Goal: Check status: Check status

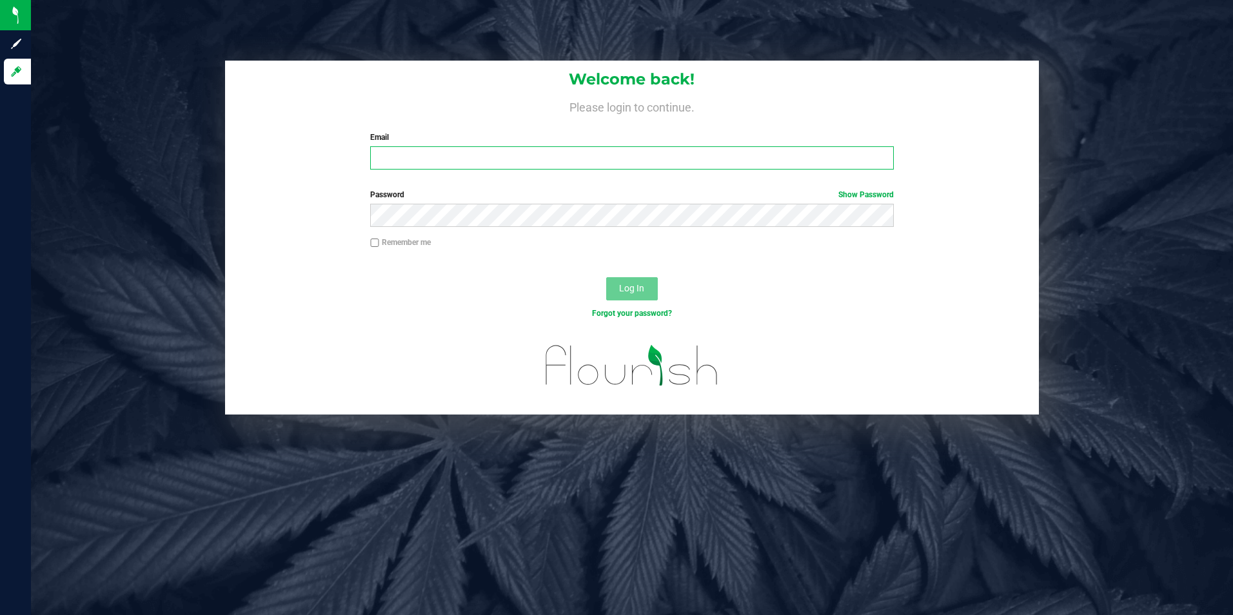
click at [408, 158] on input "Email" at bounding box center [632, 157] width 524 height 23
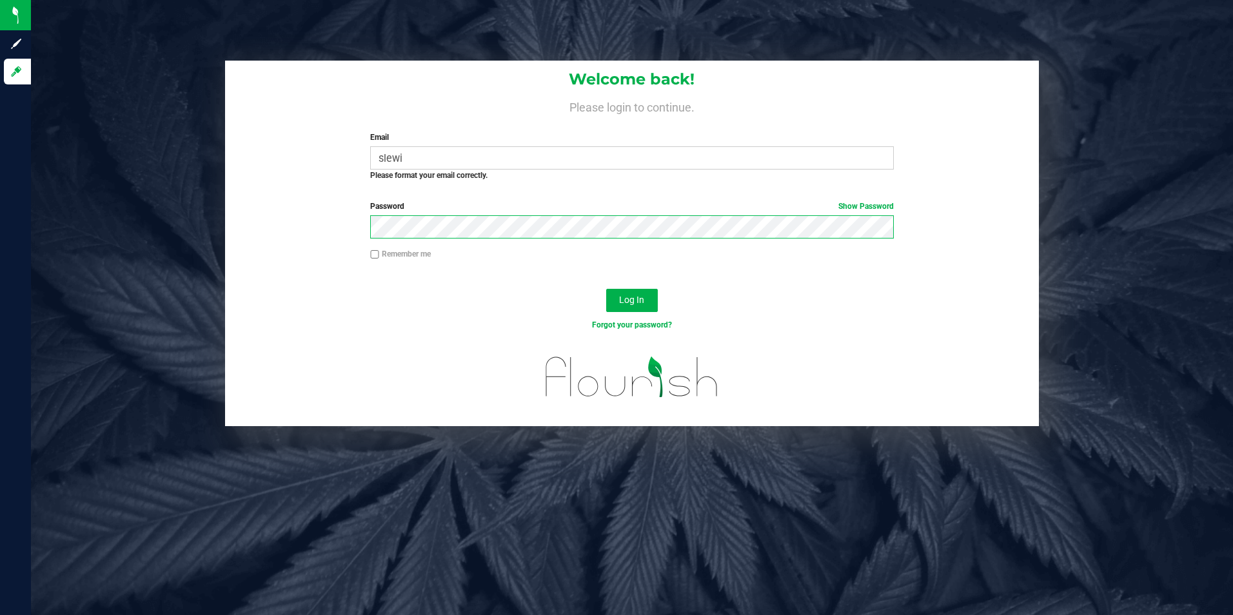
click at [593, 289] on button "Log In" at bounding box center [632, 300] width 52 height 23
click at [593, 297] on button "Log In" at bounding box center [632, 300] width 52 height 23
click at [593, 301] on span "Log In" at bounding box center [631, 300] width 25 height 10
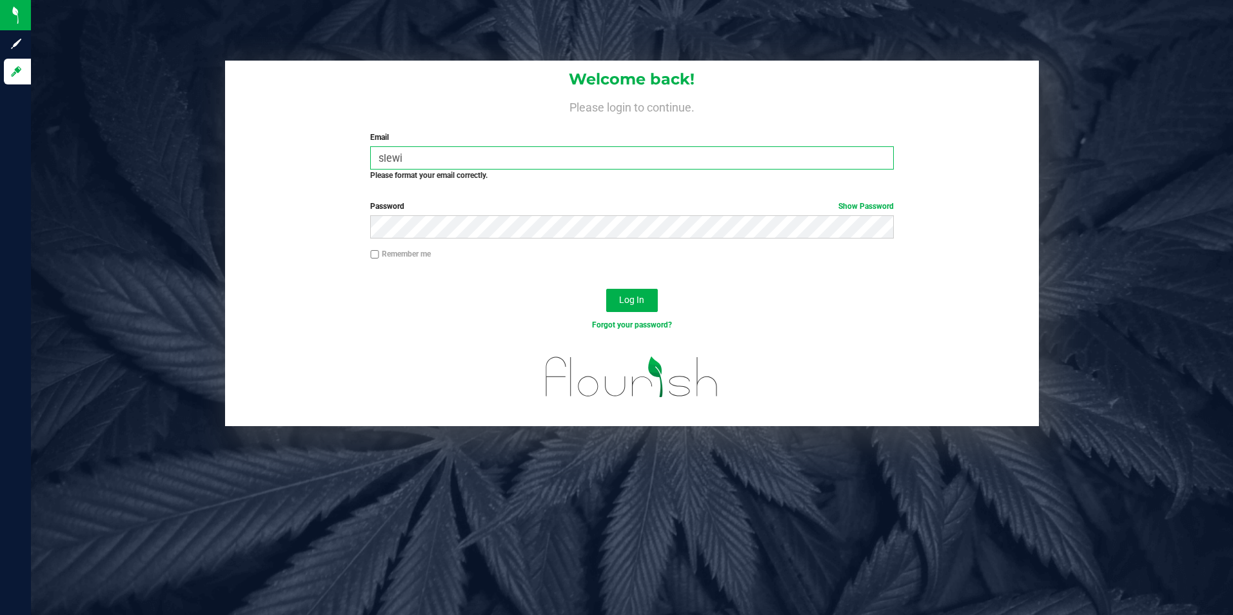
click at [430, 155] on input "slewi" at bounding box center [632, 157] width 524 height 23
type input "[EMAIL_ADDRESS][DOMAIN_NAME]"
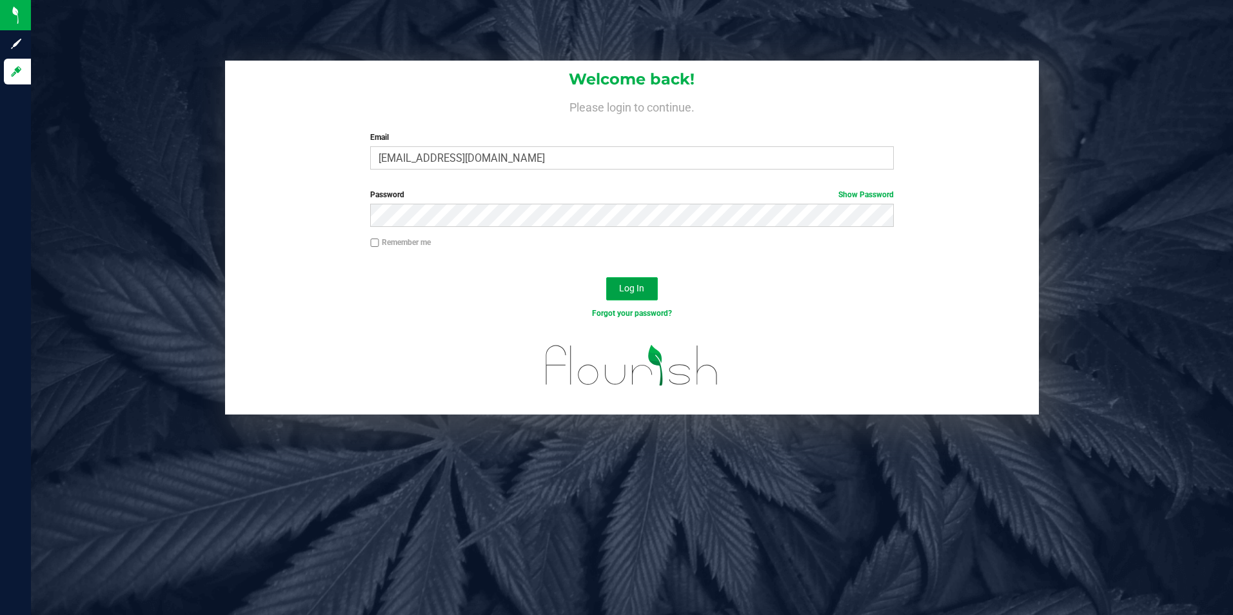
click at [593, 286] on span "Log In" at bounding box center [631, 288] width 25 height 10
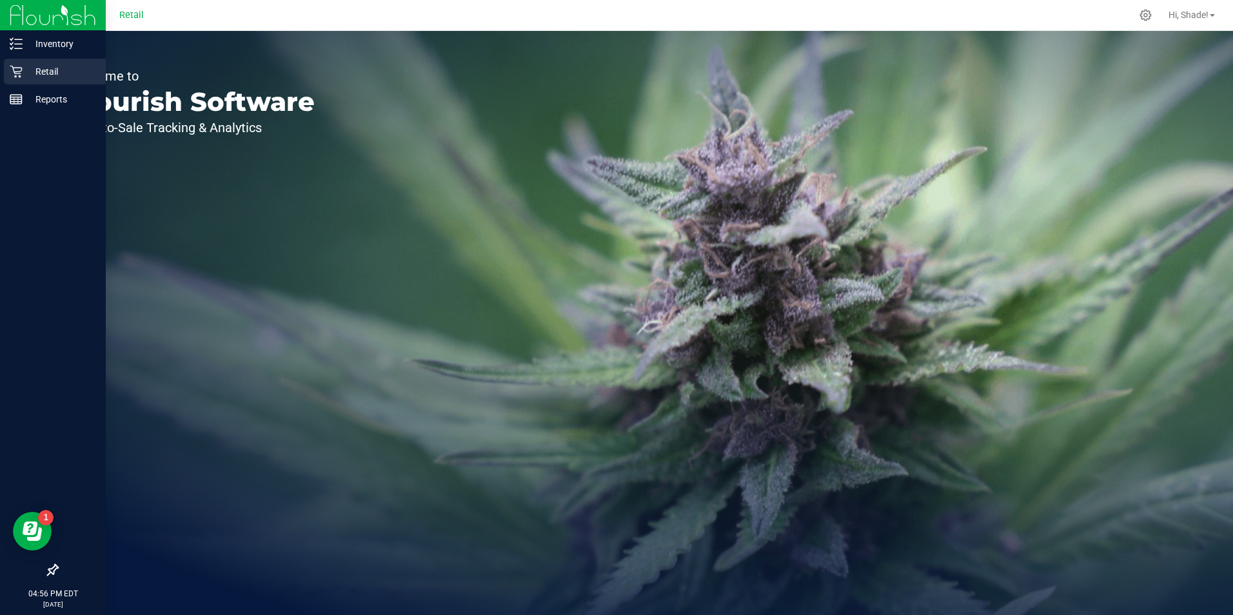
click at [25, 66] on p "Retail" at bounding box center [61, 71] width 77 height 15
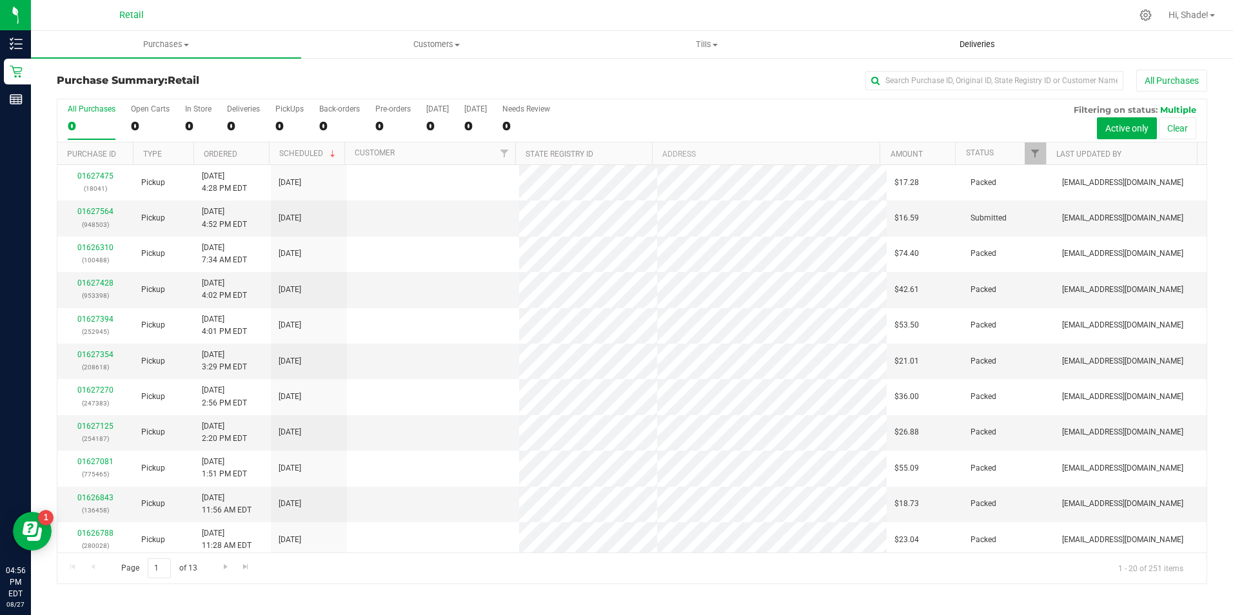
click at [593, 34] on uib-tab-heading "Deliveries" at bounding box center [977, 45] width 269 height 26
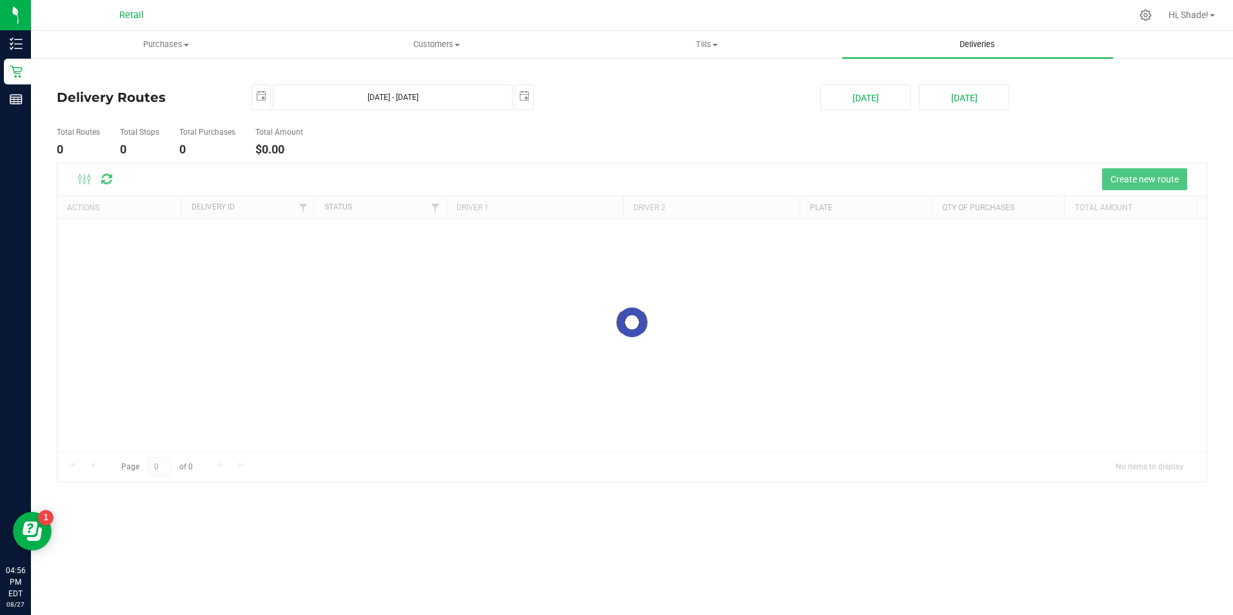
click at [593, 44] on span "Deliveries" at bounding box center [977, 45] width 70 height 12
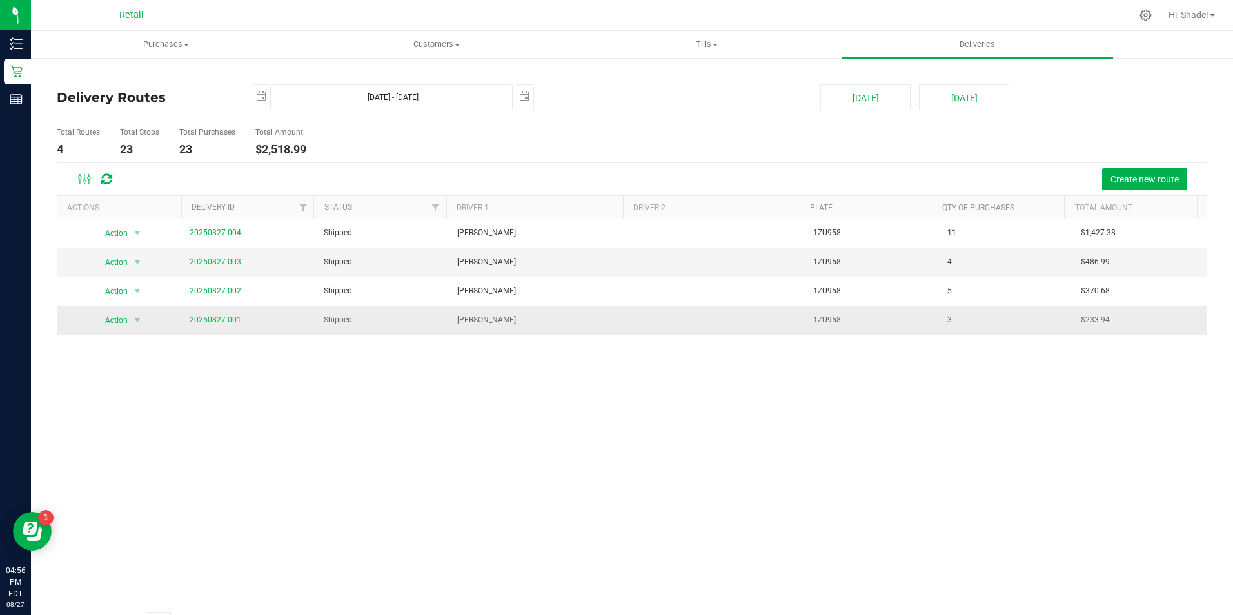
click at [212, 318] on link "20250827-001" at bounding box center [216, 319] width 52 height 9
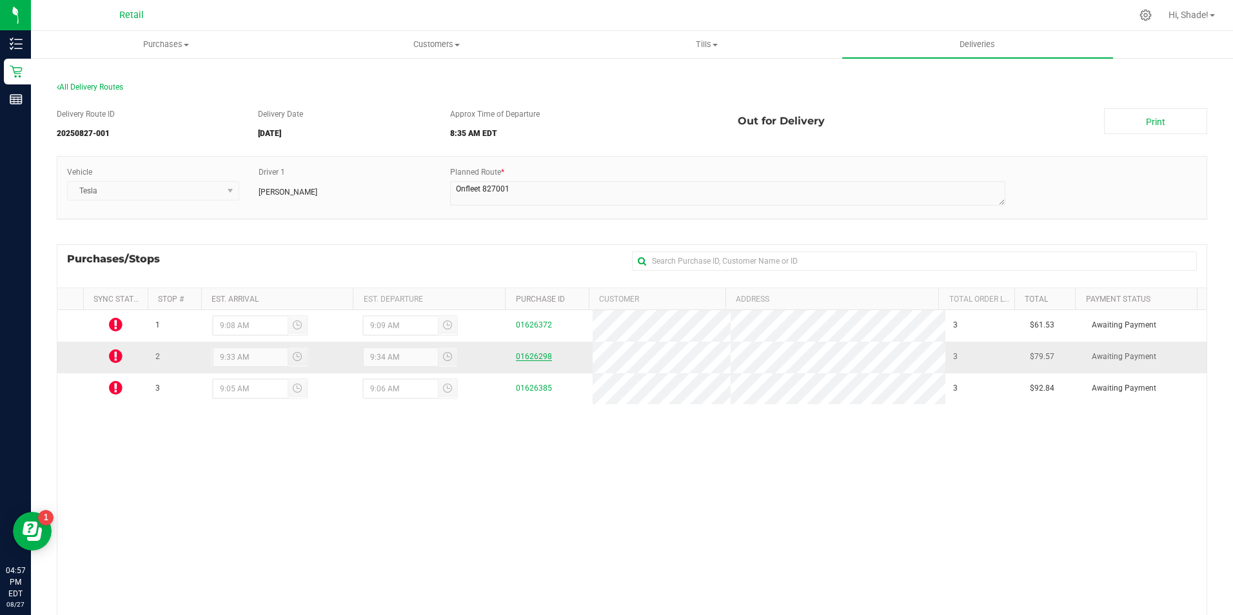
click at [535, 352] on link "01626298" at bounding box center [534, 356] width 36 height 9
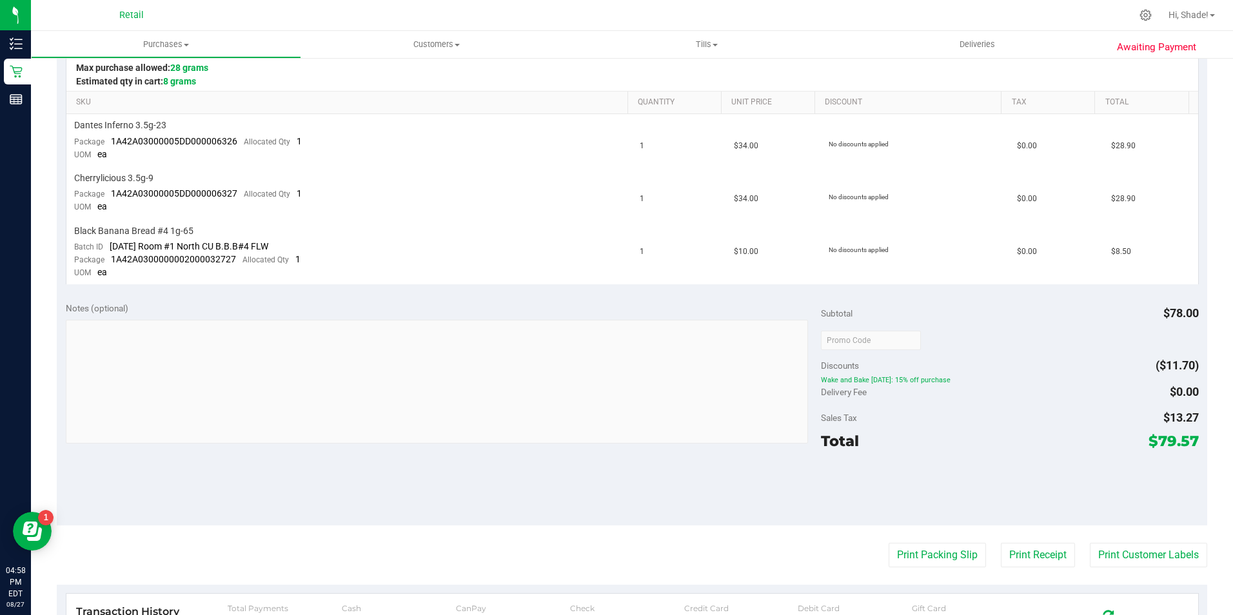
scroll to position [129, 0]
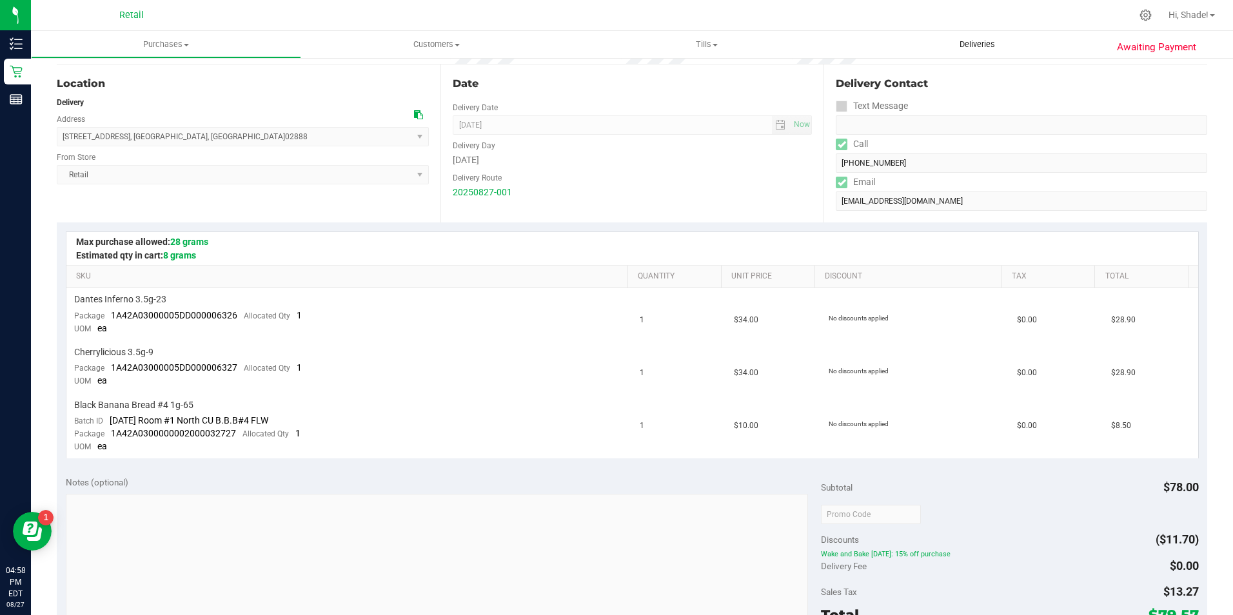
click at [593, 39] on span "Deliveries" at bounding box center [977, 45] width 70 height 12
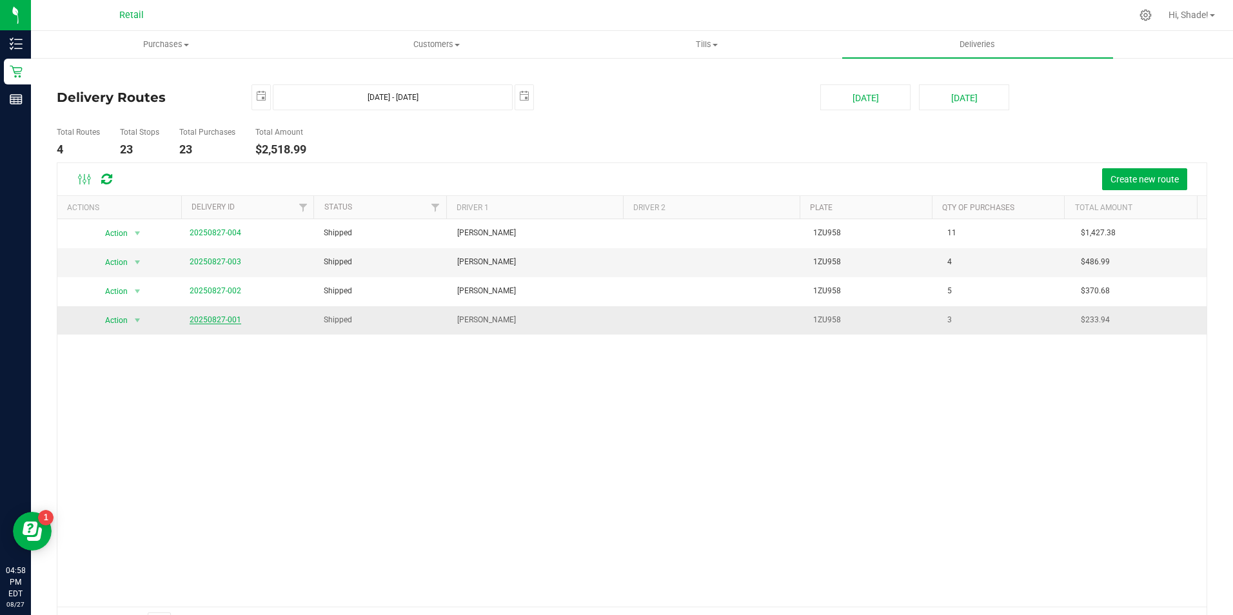
click at [193, 318] on link "20250827-001" at bounding box center [216, 319] width 52 height 9
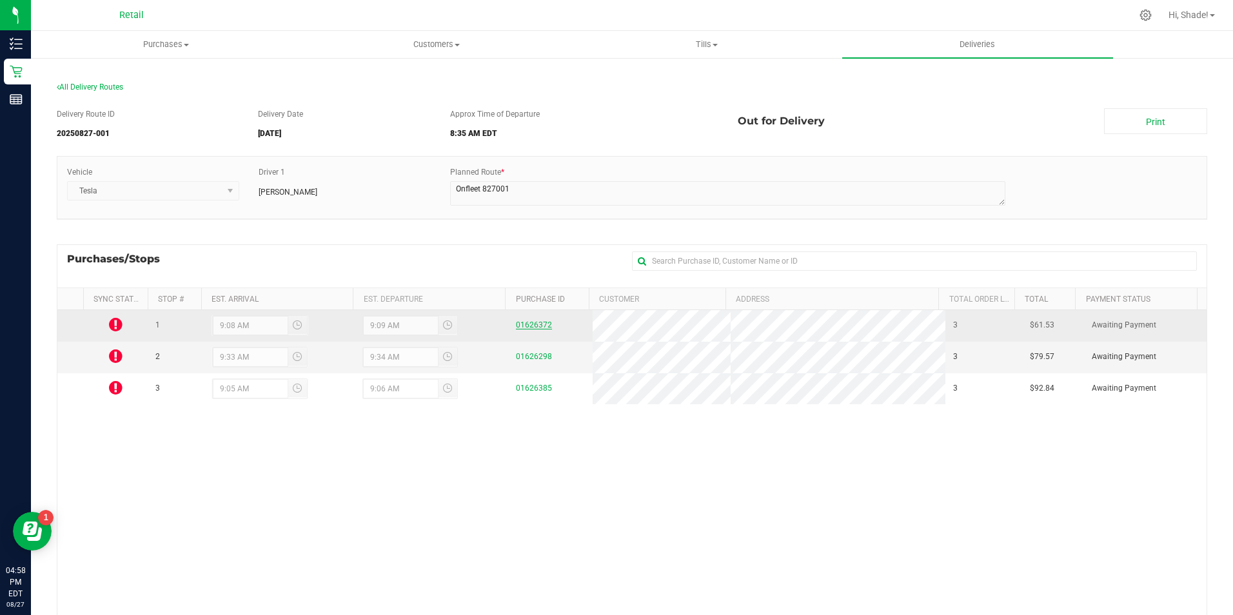
click at [544, 326] on link "01626372" at bounding box center [534, 325] width 36 height 9
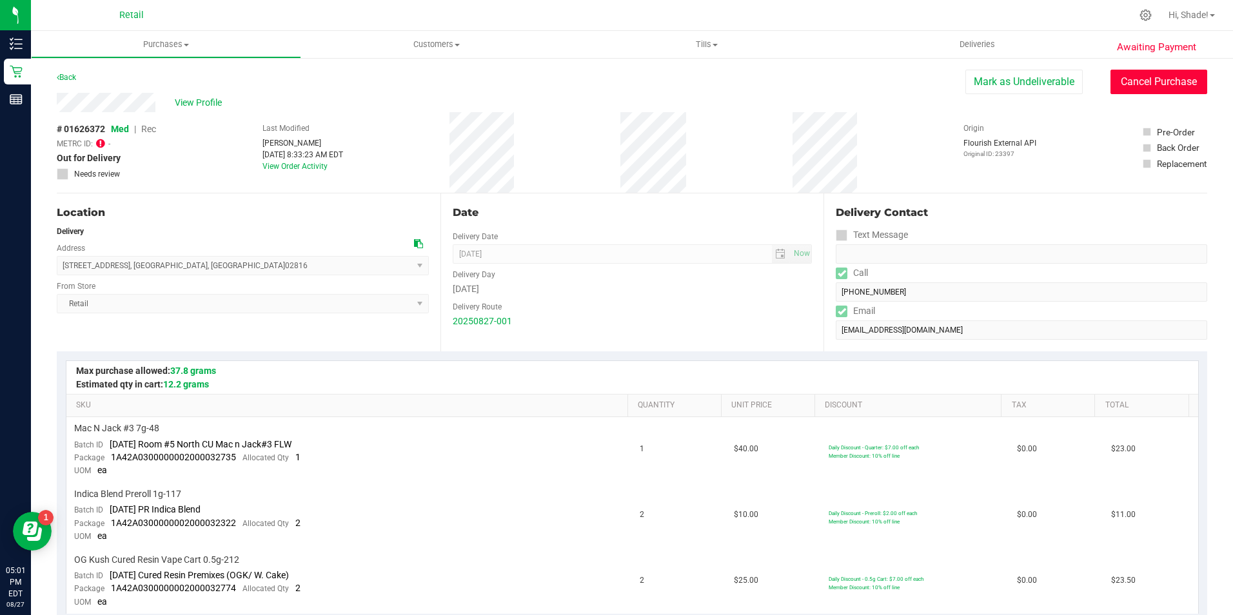
click at [593, 86] on button "Cancel Purchase" at bounding box center [1159, 82] width 97 height 25
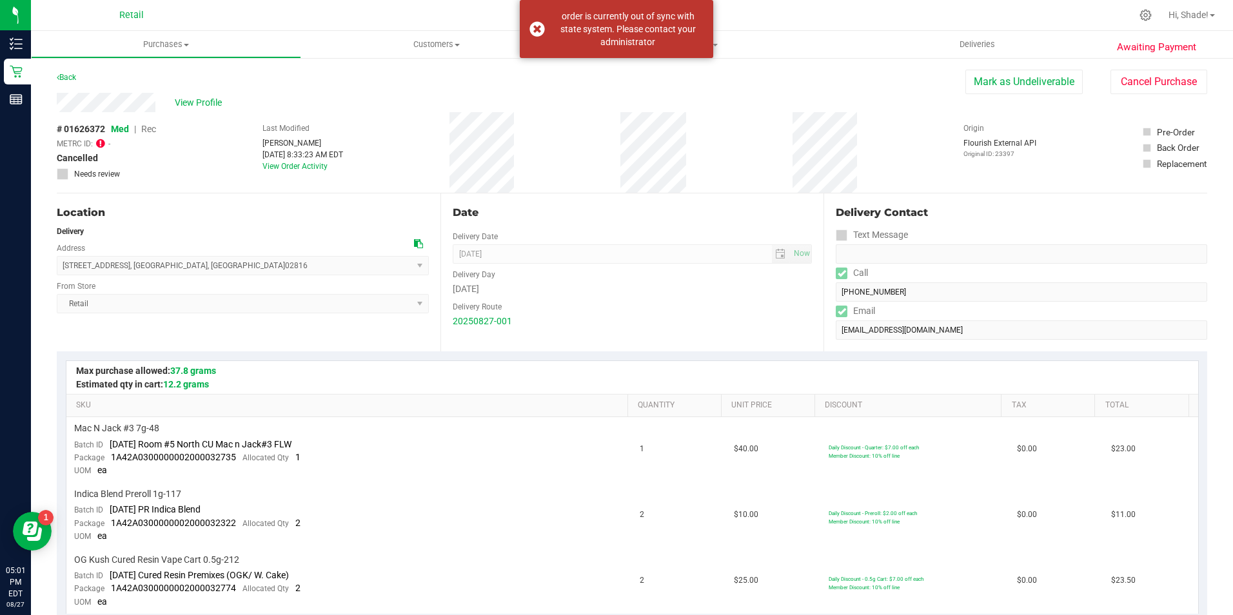
click at [593, 104] on div "View Profile" at bounding box center [511, 102] width 909 height 19
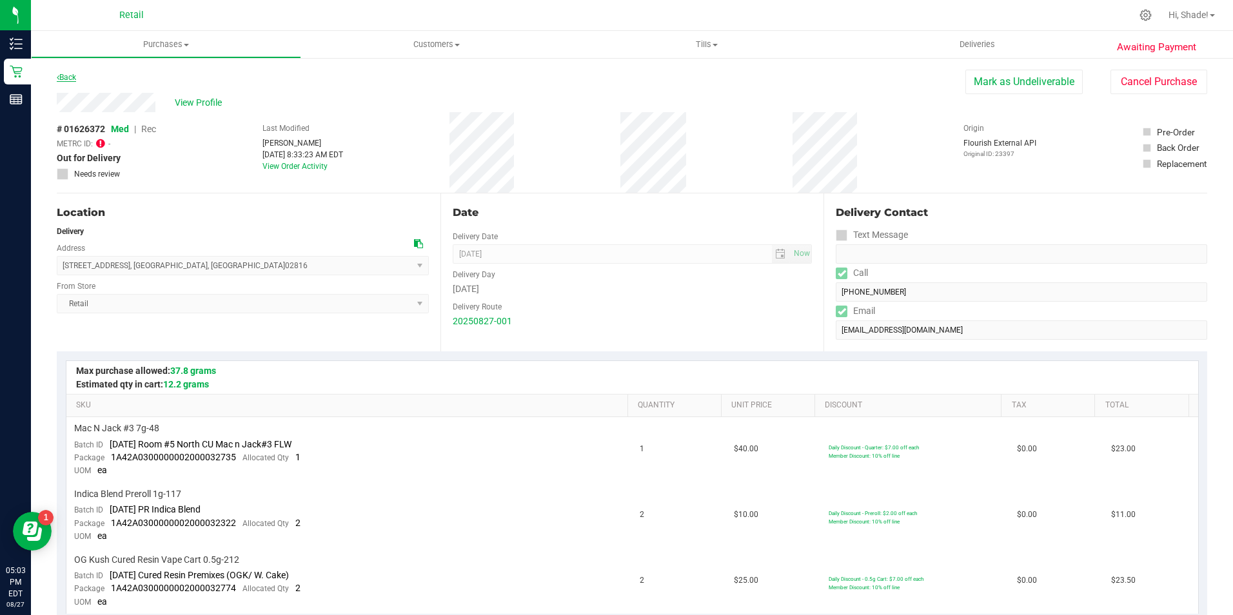
click at [70, 76] on link "Back" at bounding box center [66, 77] width 19 height 9
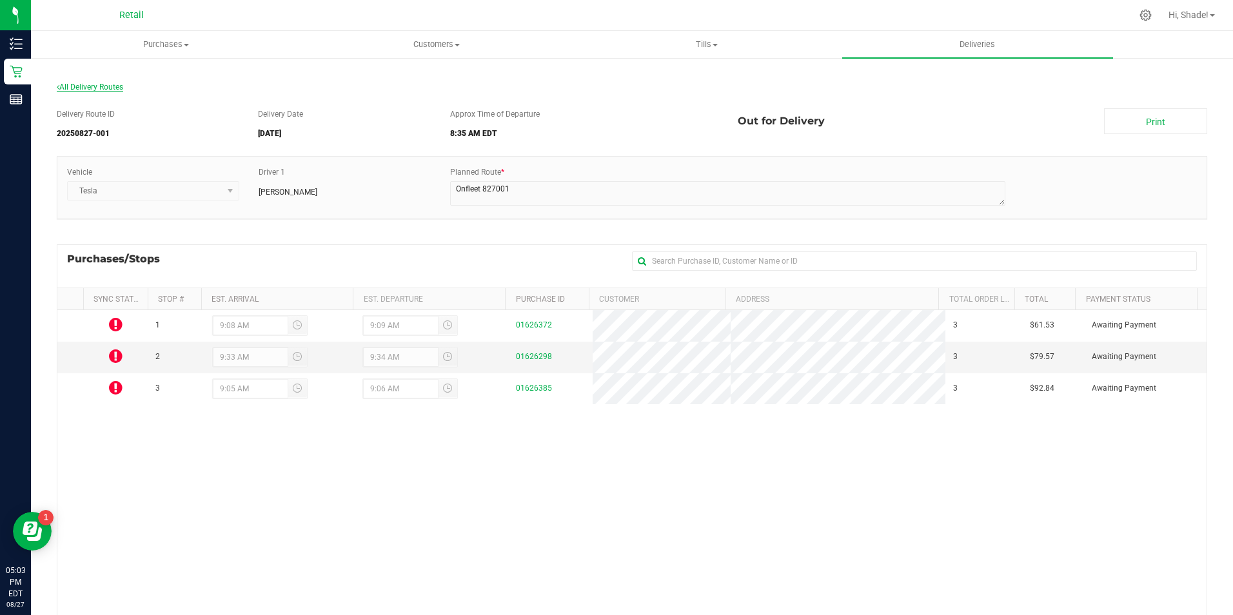
click at [110, 90] on span "All Delivery Routes" at bounding box center [90, 87] width 66 height 9
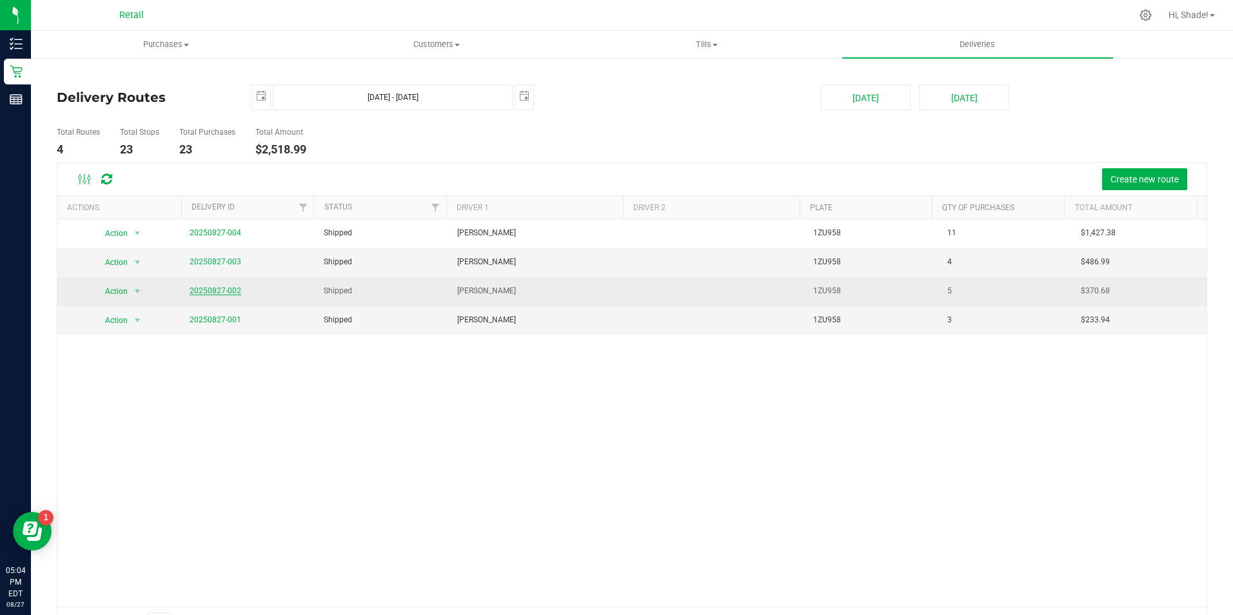
click at [190, 290] on link "20250827-002" at bounding box center [216, 290] width 52 height 9
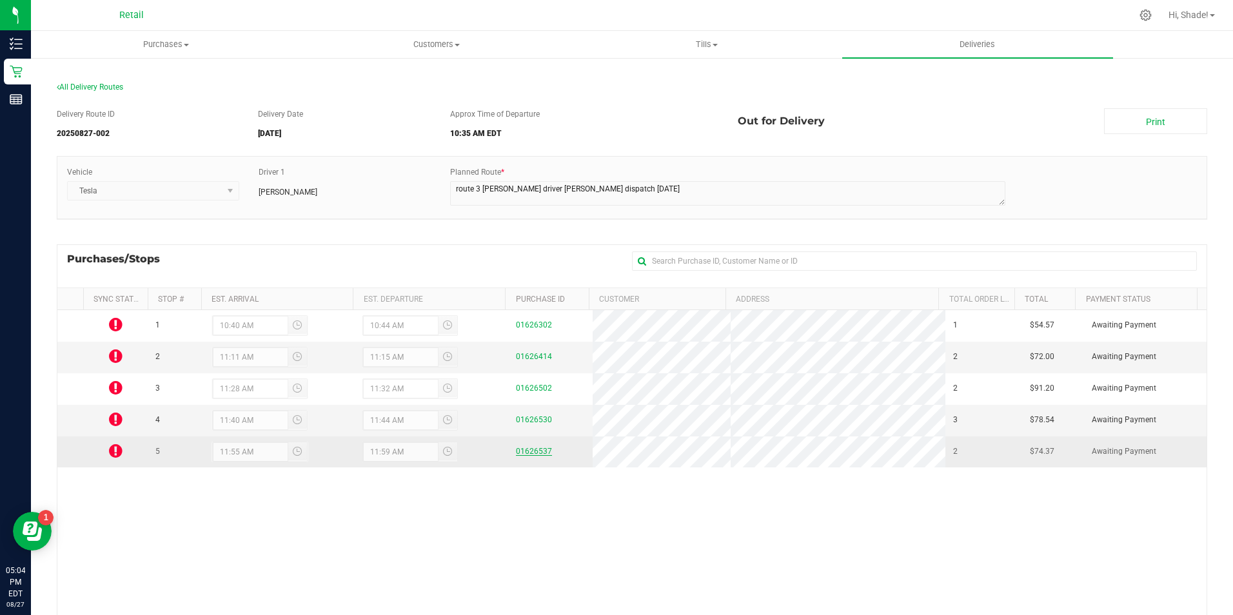
click at [516, 449] on link "01626537" at bounding box center [534, 451] width 36 height 9
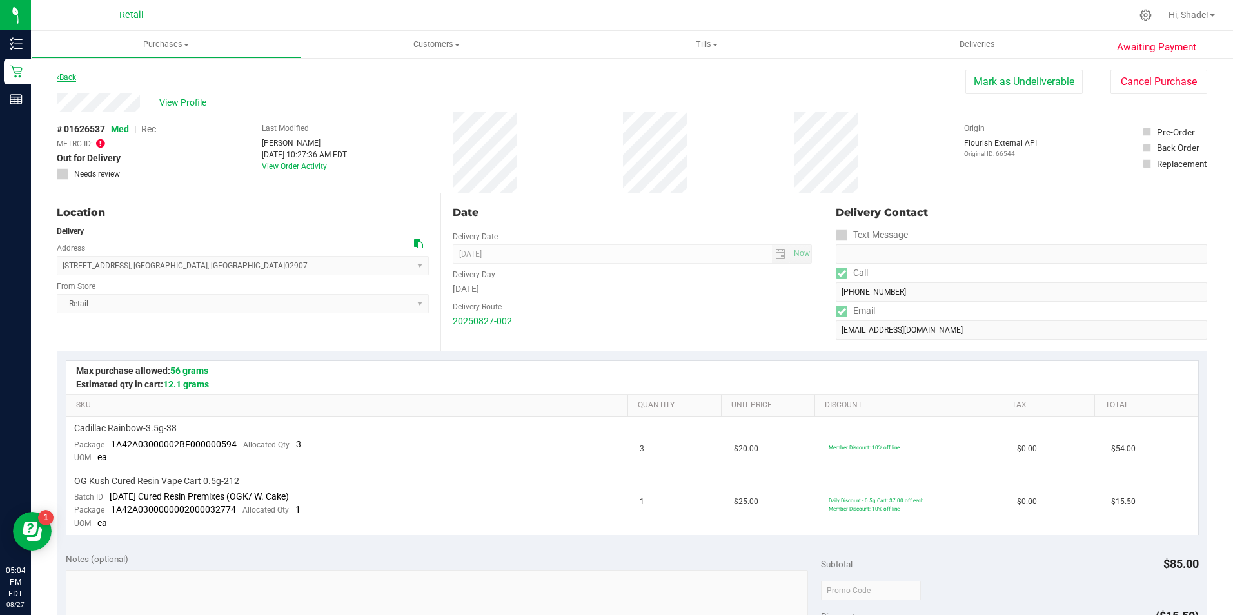
click at [69, 79] on link "Back" at bounding box center [66, 77] width 19 height 9
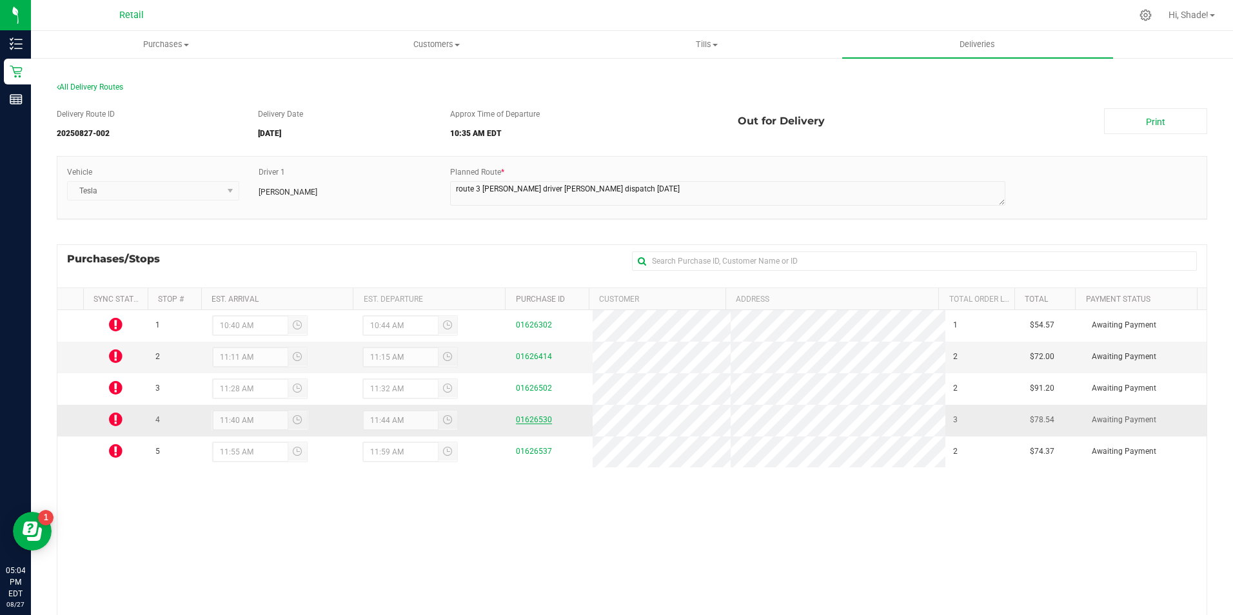
click at [522, 424] on link "01626530" at bounding box center [534, 419] width 36 height 9
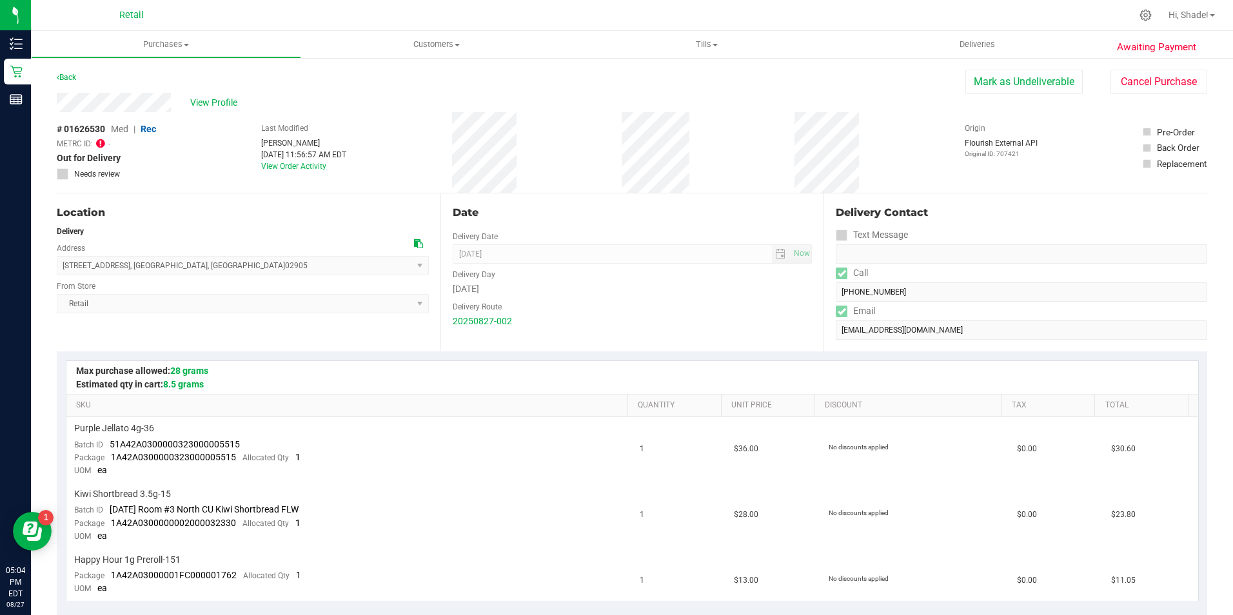
click at [74, 83] on div "Back" at bounding box center [66, 77] width 19 height 15
click at [74, 75] on link "Back" at bounding box center [66, 77] width 19 height 9
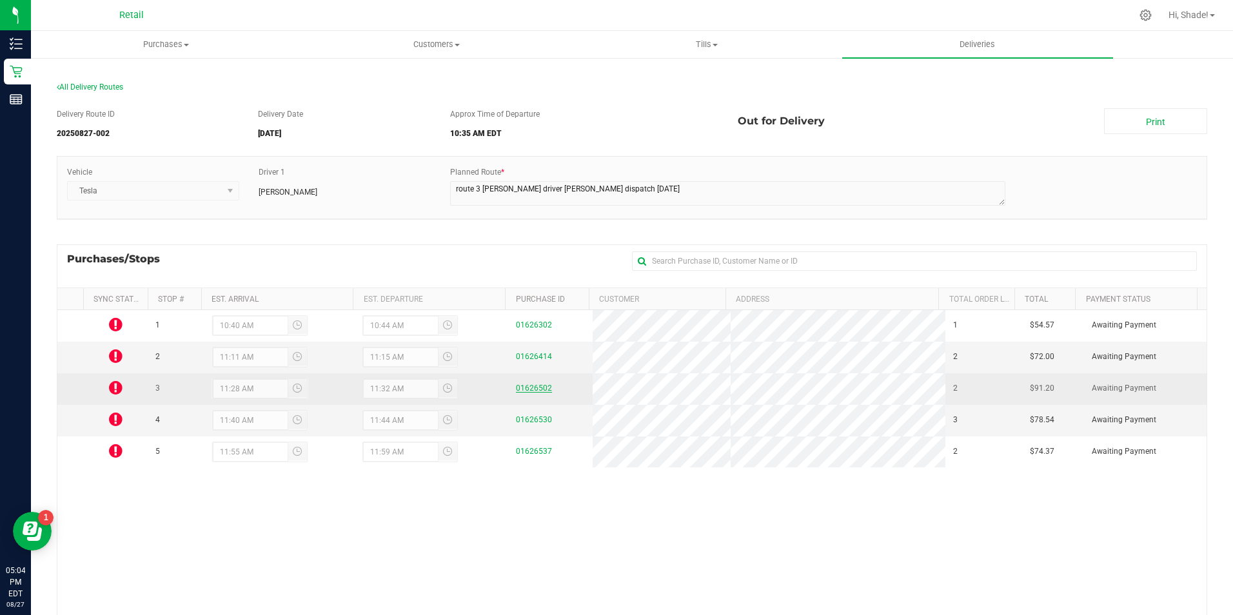
click at [526, 389] on link "01626502" at bounding box center [534, 388] width 36 height 9
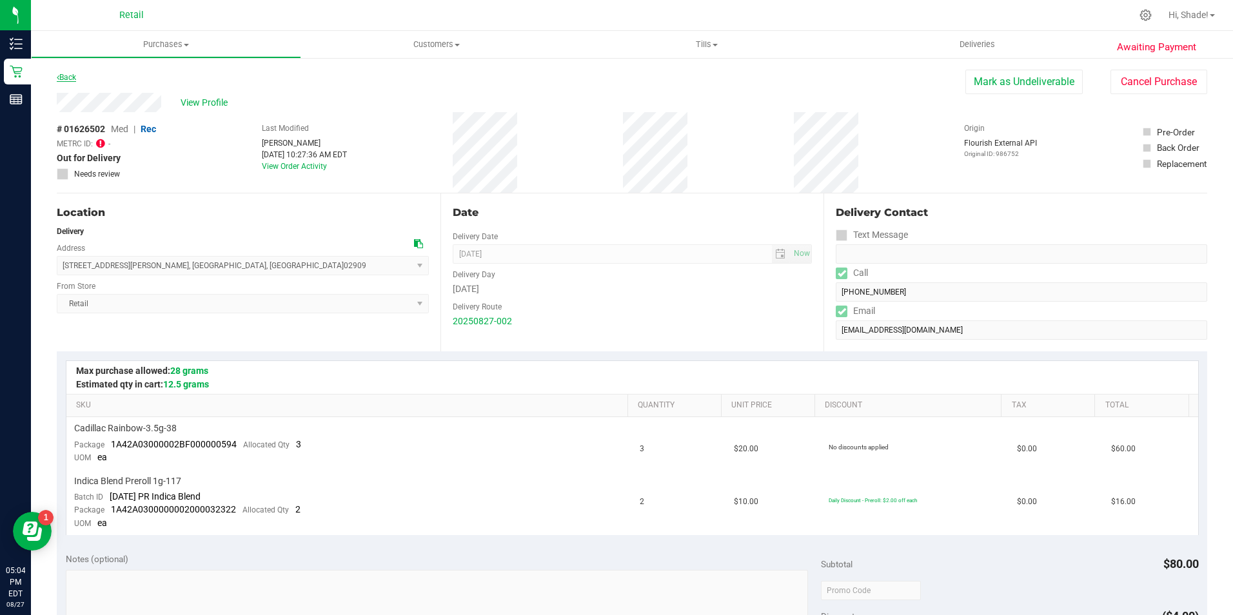
click at [63, 73] on link "Back" at bounding box center [66, 77] width 19 height 9
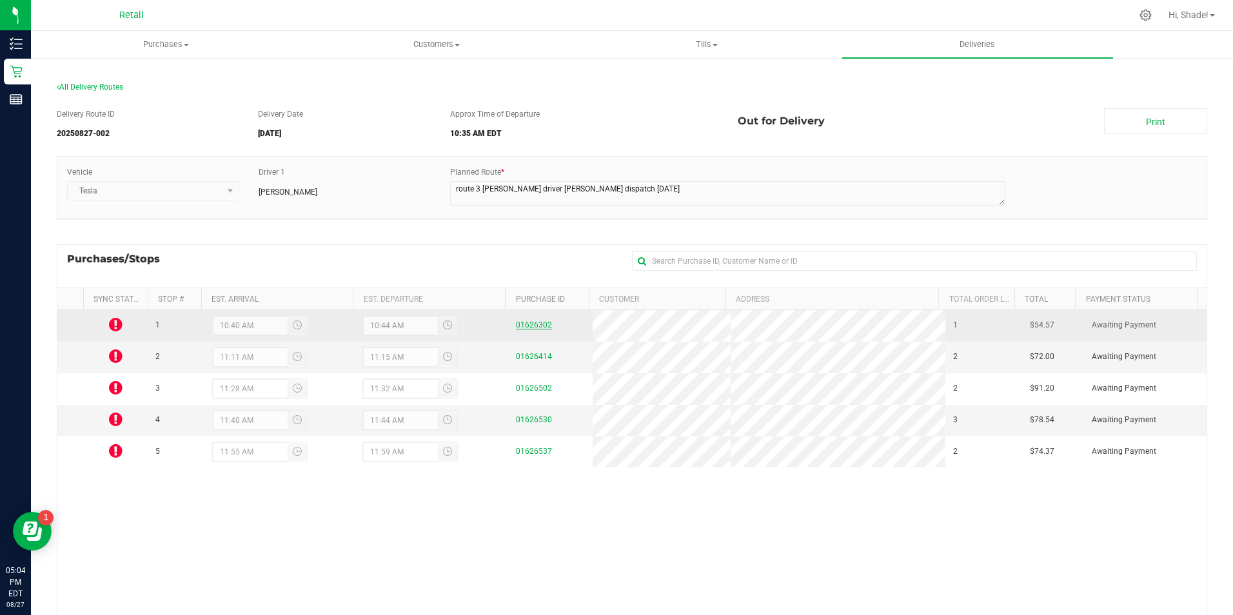
click at [527, 325] on link "01626302" at bounding box center [534, 325] width 36 height 9
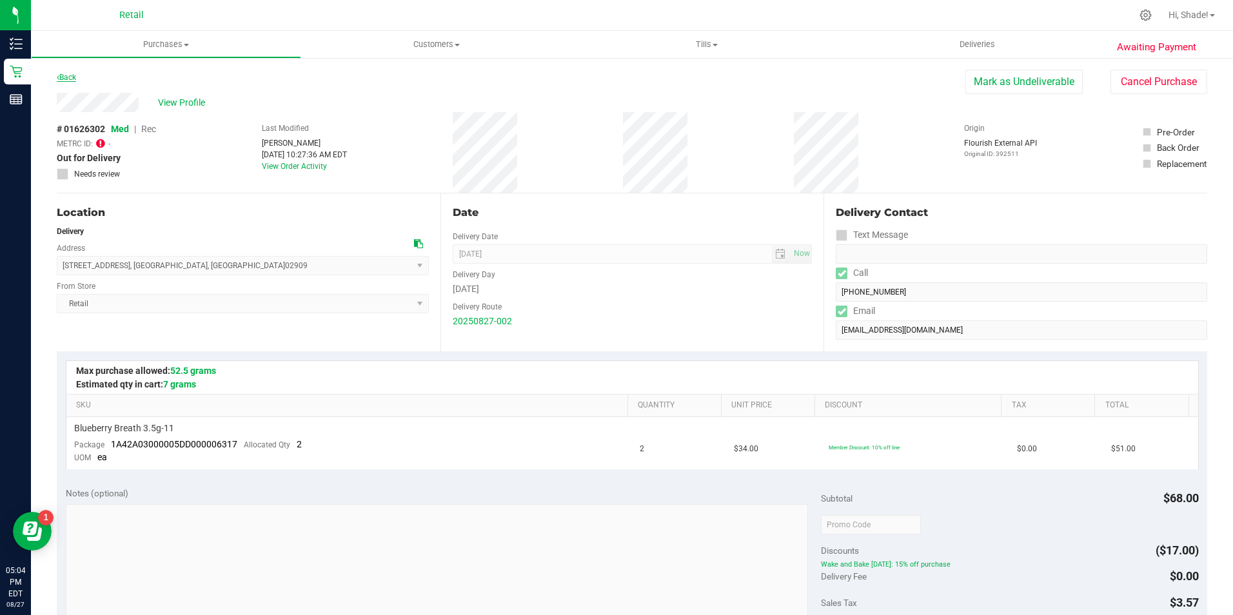
click at [68, 77] on link "Back" at bounding box center [66, 77] width 19 height 9
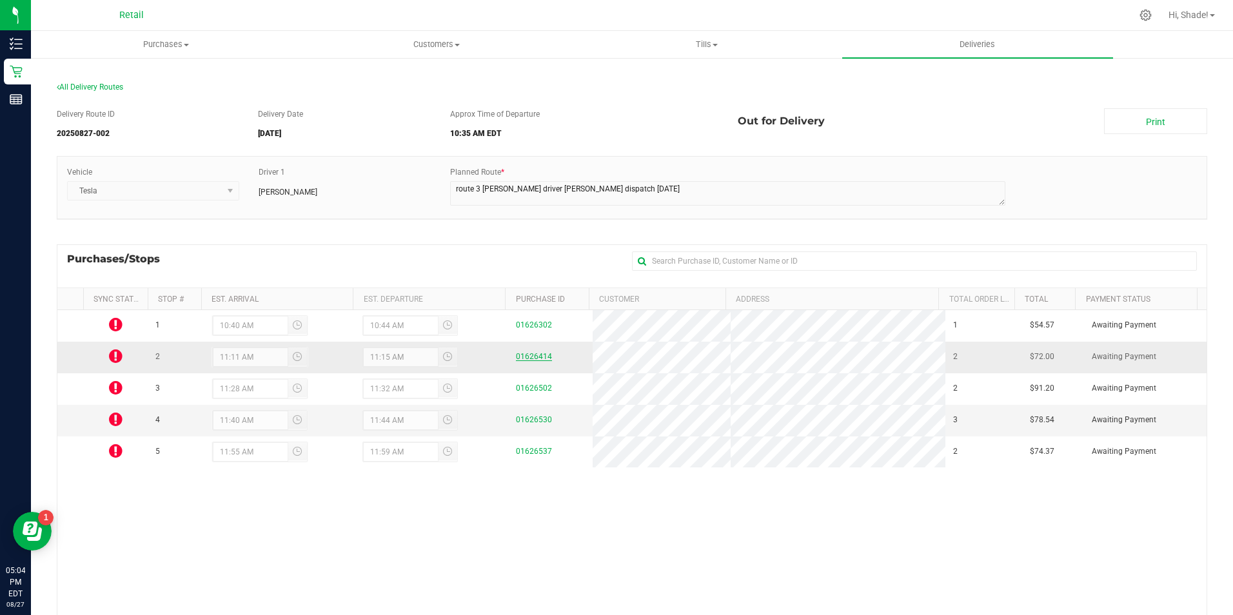
click at [530, 357] on link "01626414" at bounding box center [534, 356] width 36 height 9
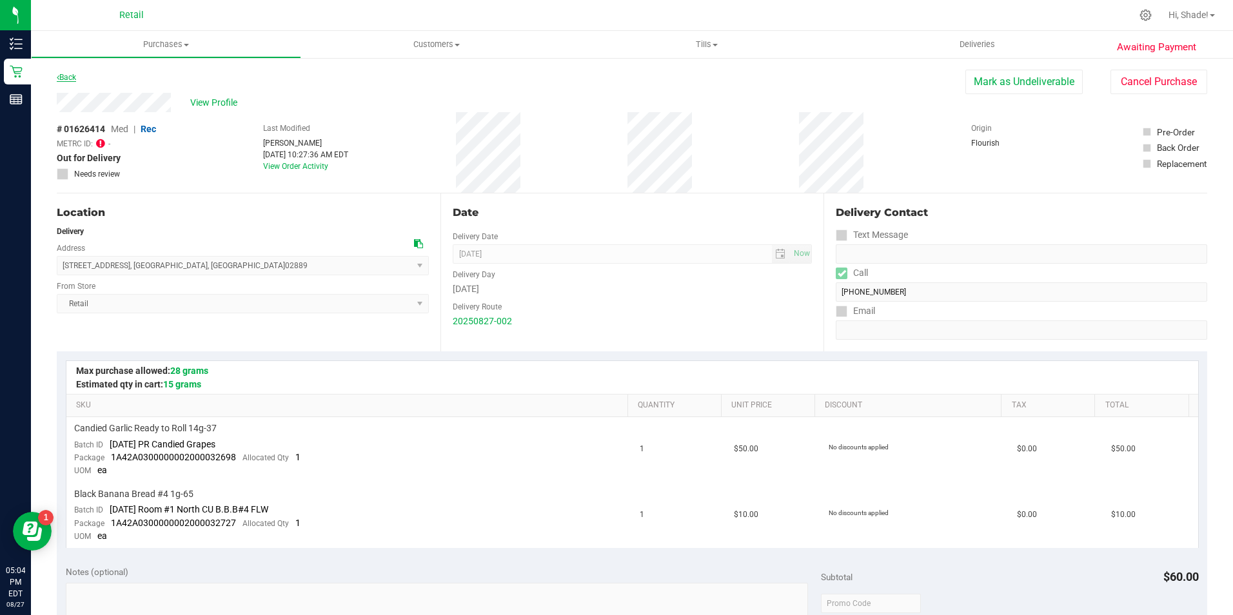
click at [67, 77] on link "Back" at bounding box center [66, 77] width 19 height 9
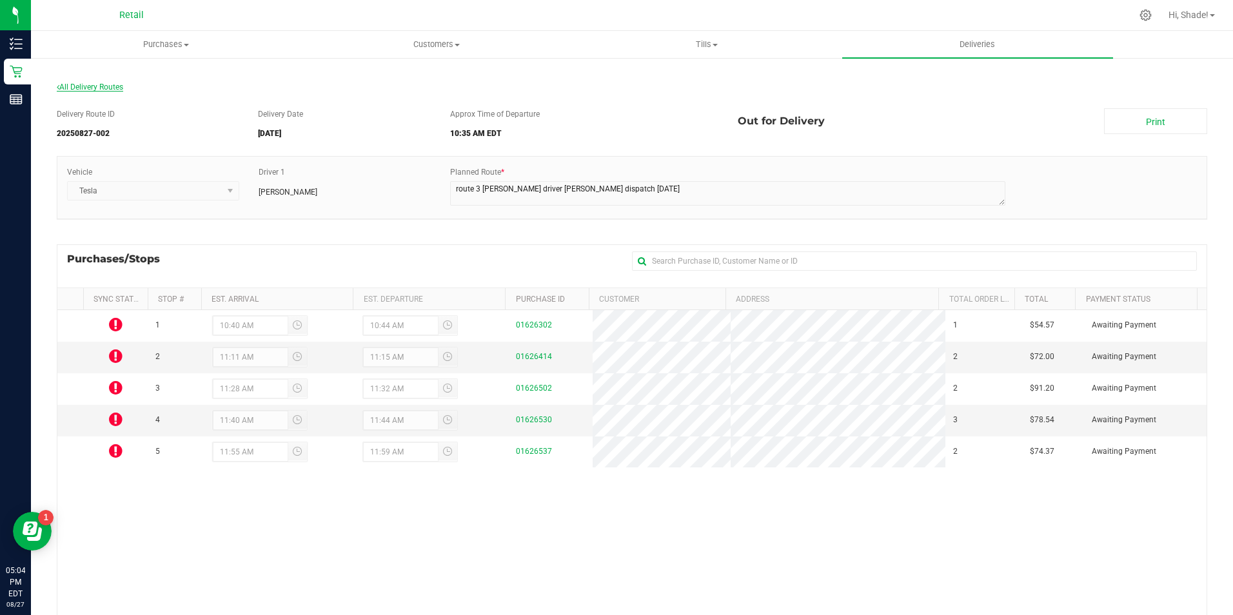
click at [82, 85] on span "All Delivery Routes" at bounding box center [90, 87] width 66 height 9
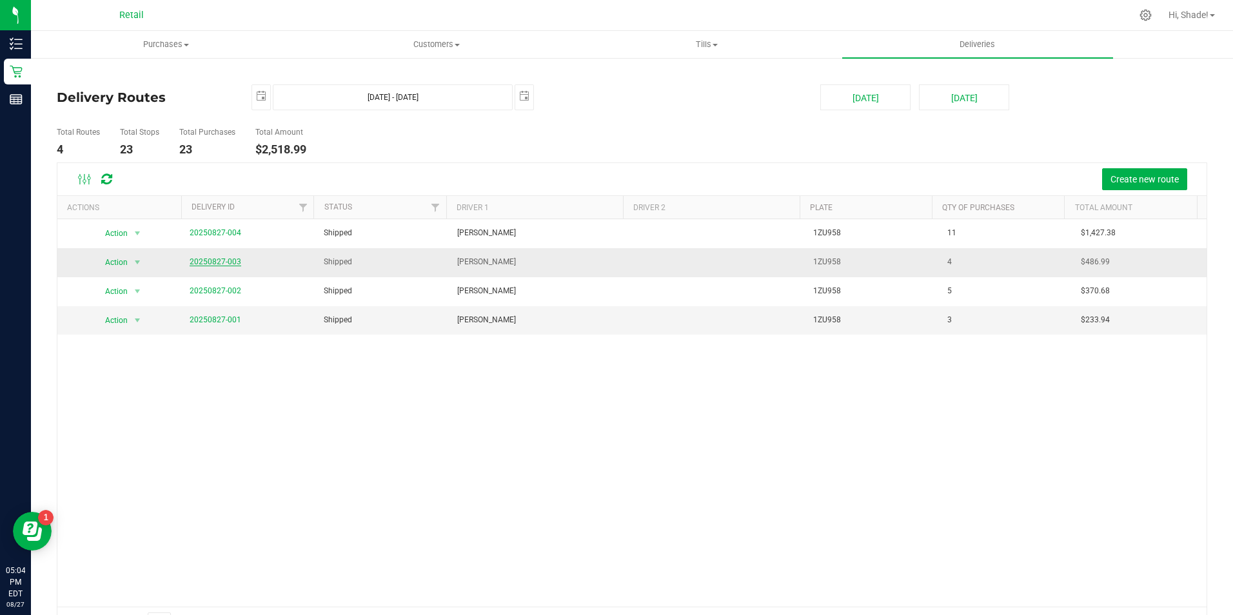
click at [221, 259] on link "20250827-003" at bounding box center [216, 261] width 52 height 9
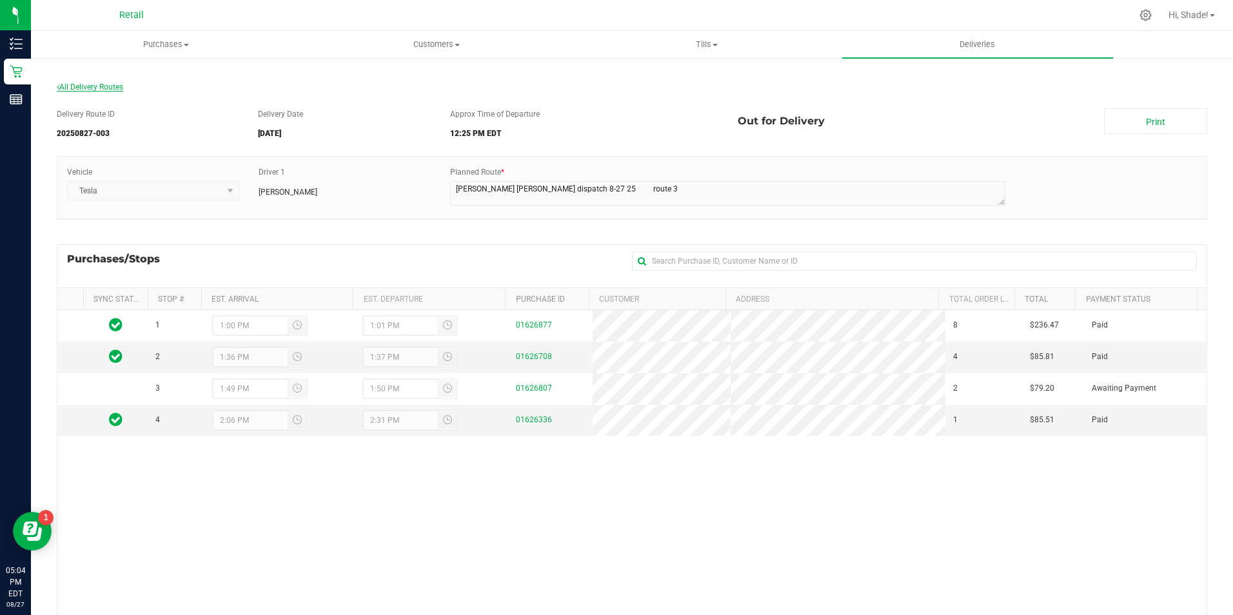
click at [85, 90] on span "All Delivery Routes" at bounding box center [90, 87] width 66 height 9
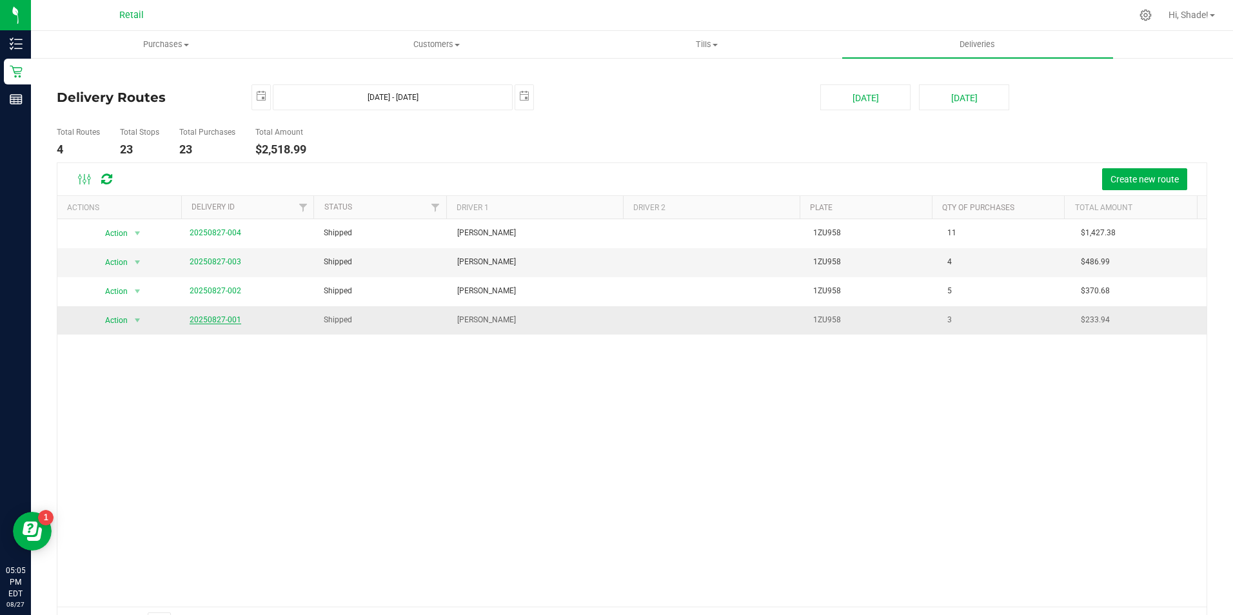
click at [202, 320] on link "20250827-001" at bounding box center [216, 319] width 52 height 9
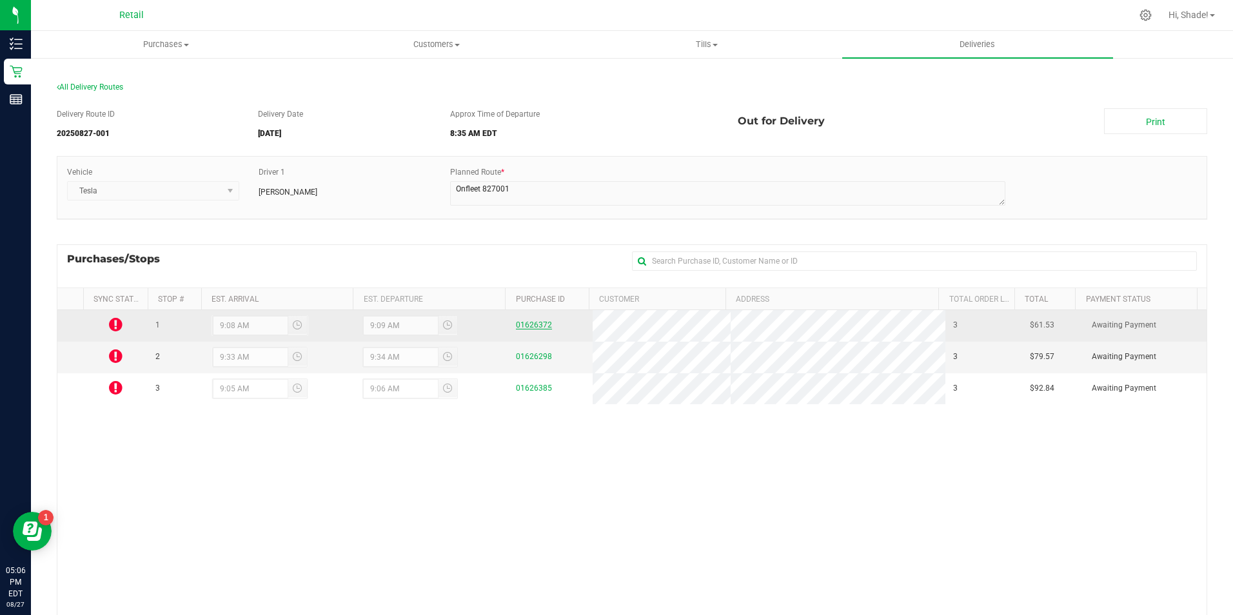
click at [525, 326] on link "01626372" at bounding box center [534, 325] width 36 height 9
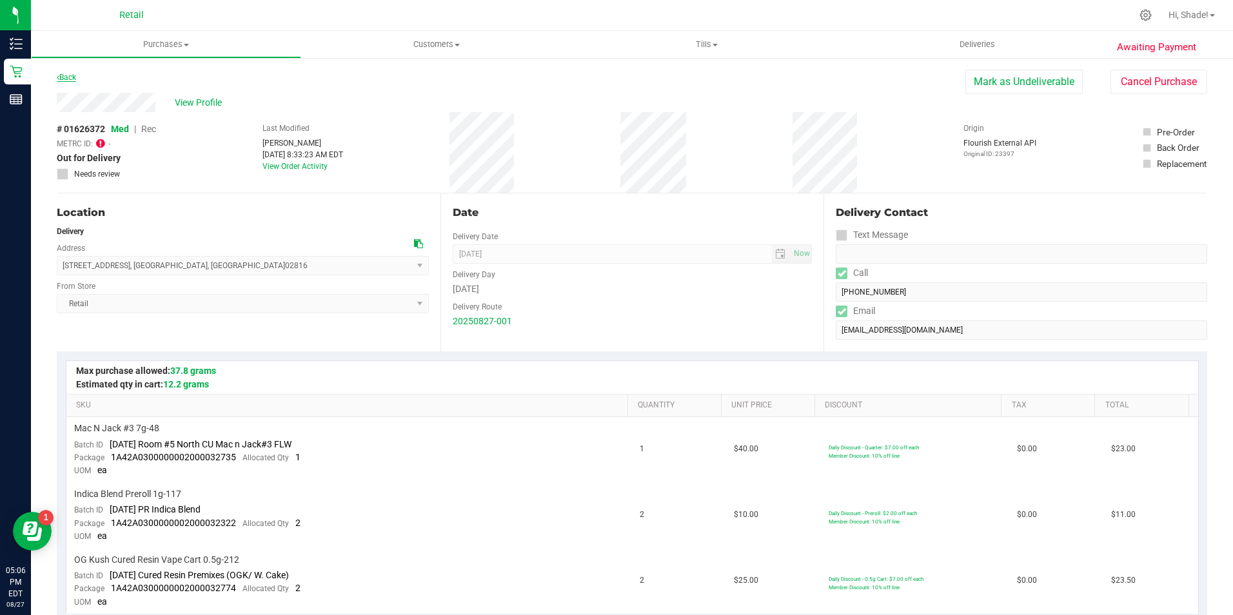
click at [76, 74] on link "Back" at bounding box center [66, 77] width 19 height 9
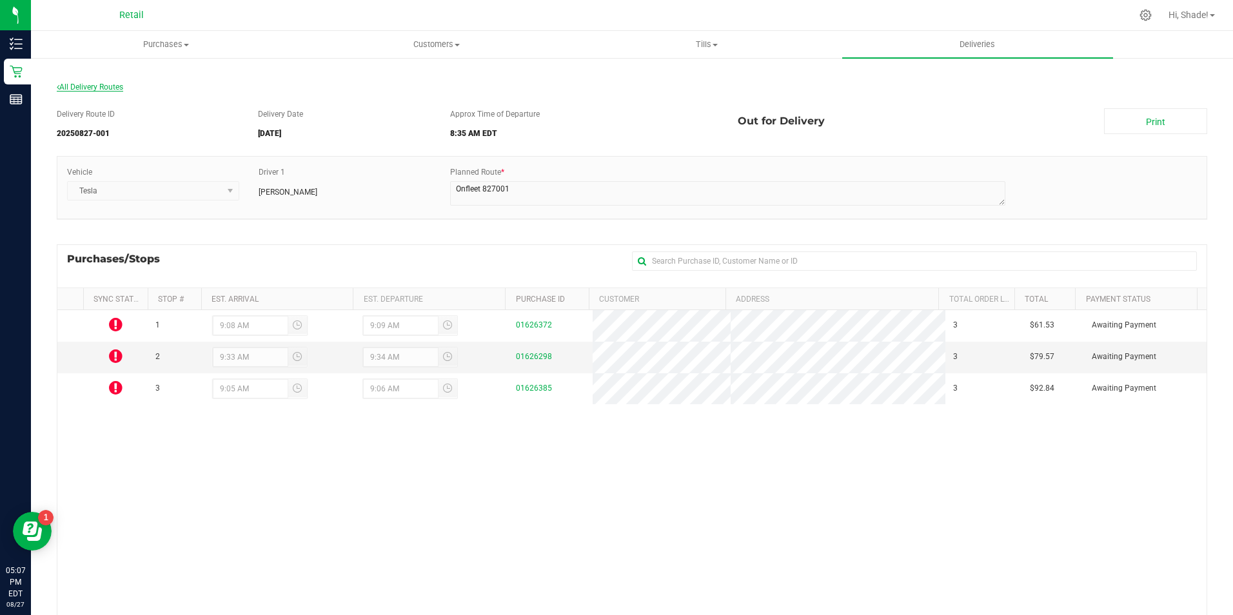
click at [115, 84] on span "All Delivery Routes" at bounding box center [90, 87] width 66 height 9
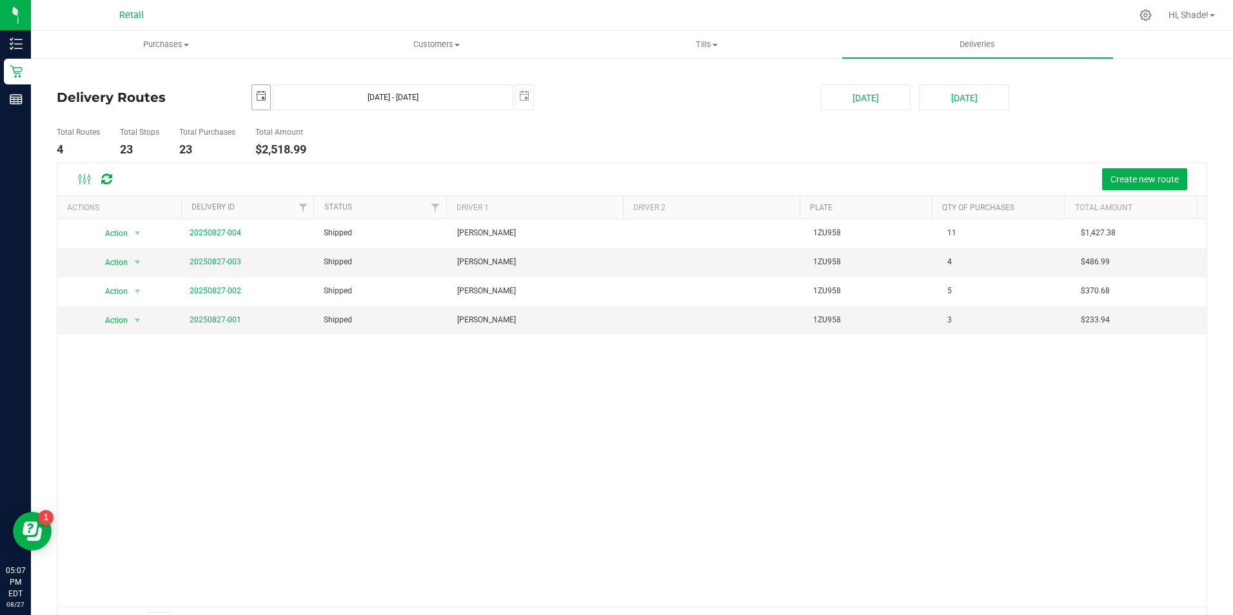
click at [265, 95] on span "select" at bounding box center [261, 96] width 18 height 23
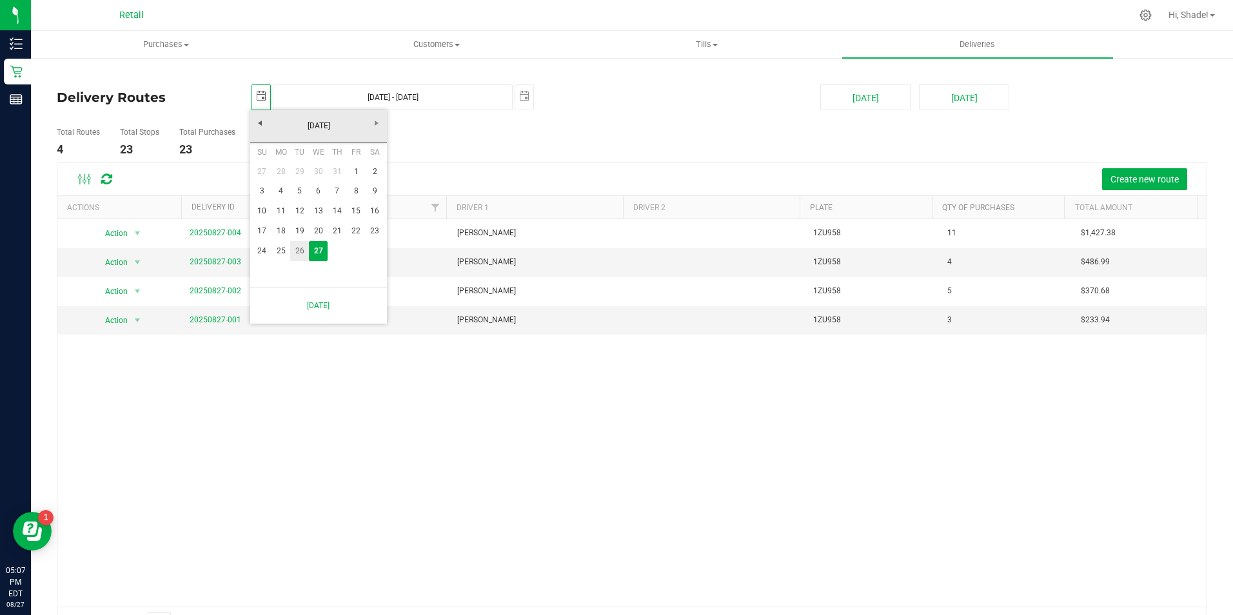
click at [307, 253] on link "26" at bounding box center [299, 251] width 19 height 20
type input "[DATE]"
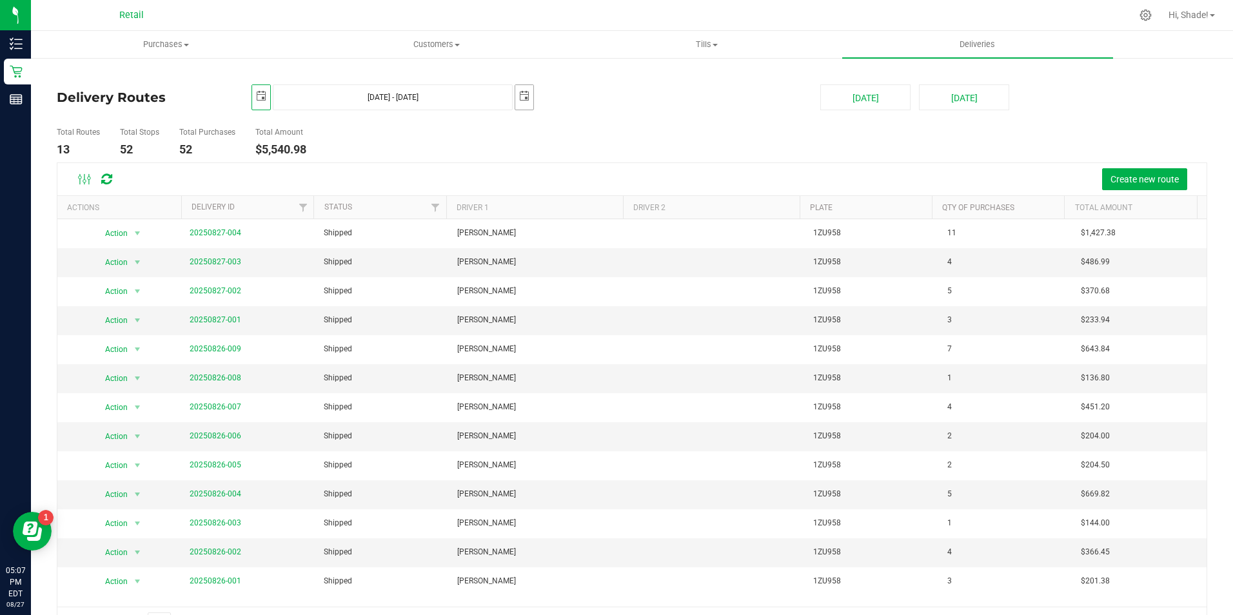
click at [521, 95] on span "select" at bounding box center [524, 96] width 10 height 10
click at [566, 240] on link "26" at bounding box center [562, 247] width 19 height 20
type input "[DATE] - [DATE]"
type input "[DATE]"
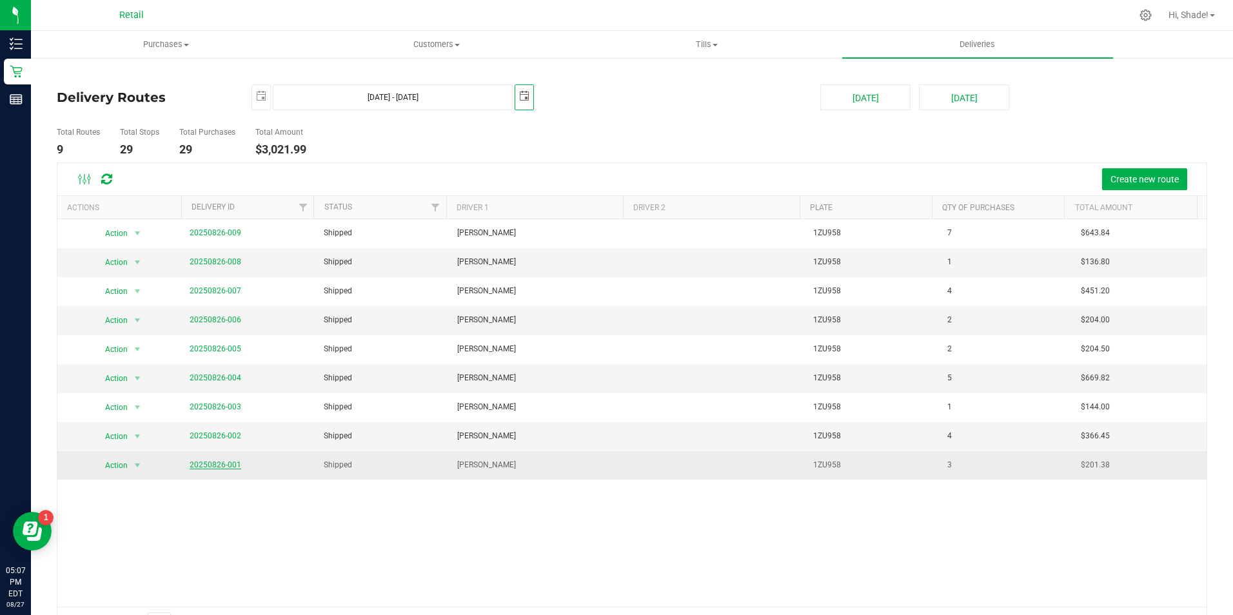
click at [202, 465] on link "20250826-001" at bounding box center [216, 465] width 52 height 9
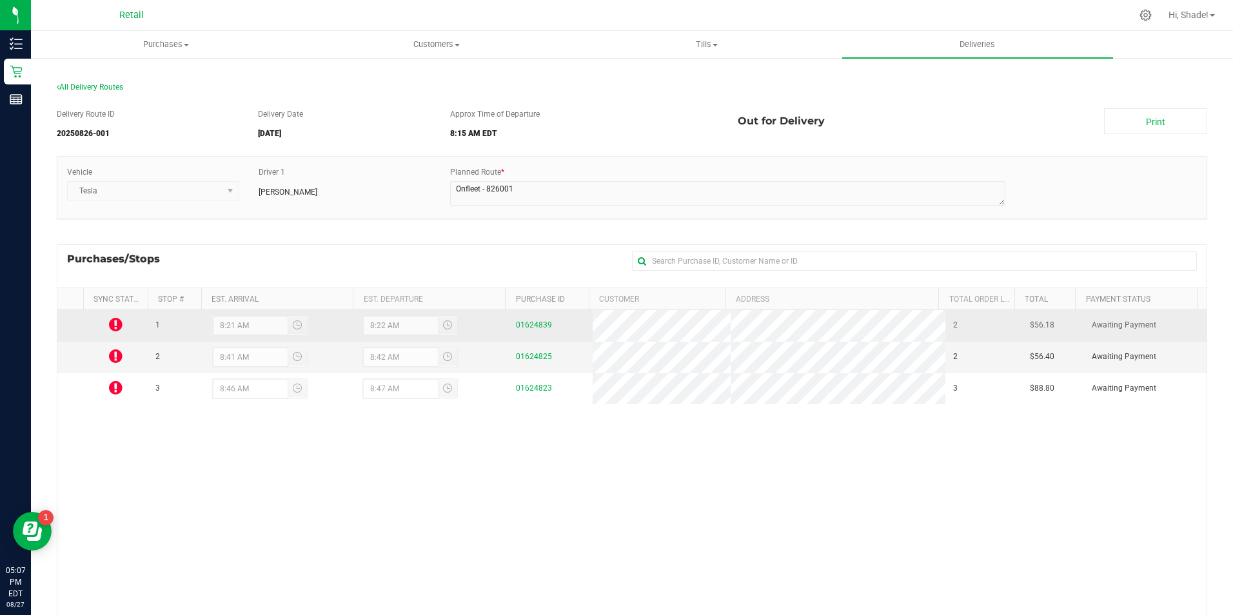
drag, startPoint x: 498, startPoint y: 324, endPoint x: 555, endPoint y: 324, distance: 56.8
click at [555, 324] on tr "1 8:21 AM 8:22 AM 01624839 2 $56.18 Awaiting Payment" at bounding box center [631, 326] width 1149 height 32
drag, startPoint x: 555, startPoint y: 324, endPoint x: 530, endPoint y: 326, distance: 24.6
copy tr "01624839"
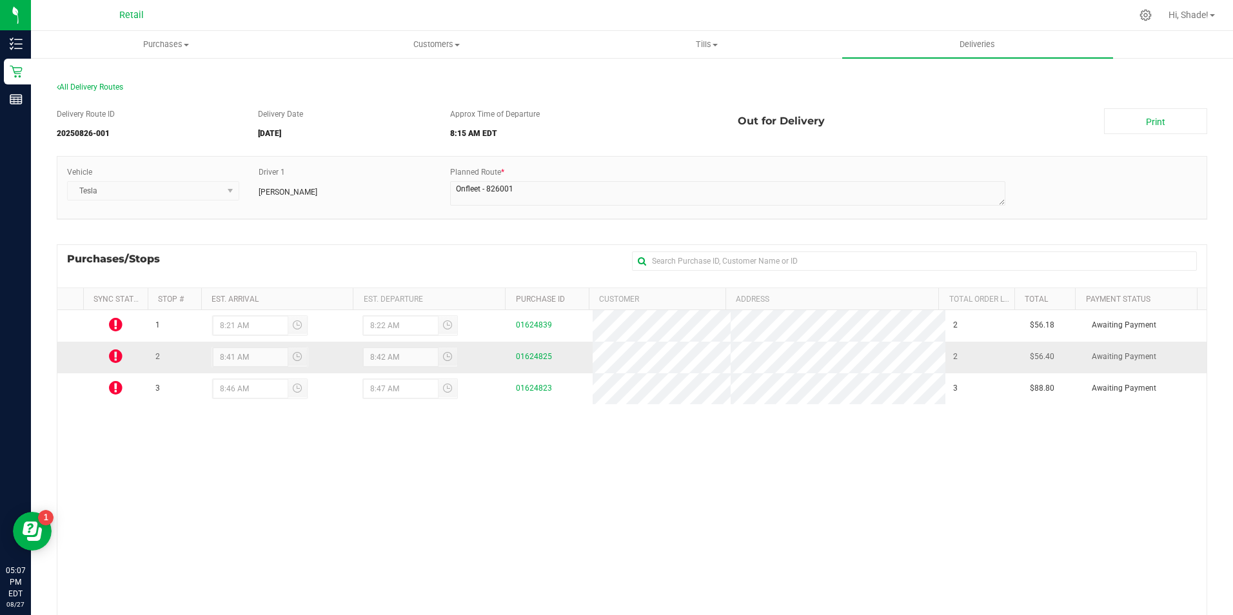
drag, startPoint x: 502, startPoint y: 352, endPoint x: 557, endPoint y: 352, distance: 54.8
click at [557, 352] on tr "2 8:41 AM 8:42 AM 01624825 2 $56.40 Awaiting Payment" at bounding box center [631, 358] width 1149 height 32
drag, startPoint x: 557, startPoint y: 352, endPoint x: 524, endPoint y: 351, distance: 32.9
click at [108, 90] on span "All Delivery Routes" at bounding box center [90, 87] width 66 height 9
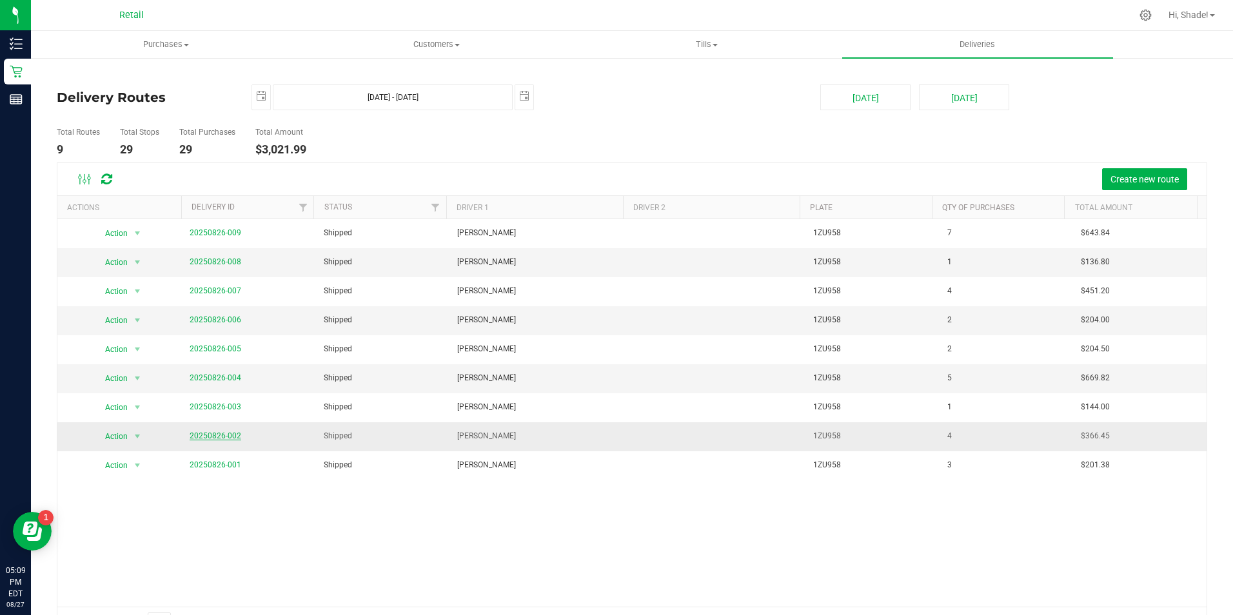
click at [216, 437] on link "20250826-002" at bounding box center [216, 436] width 52 height 9
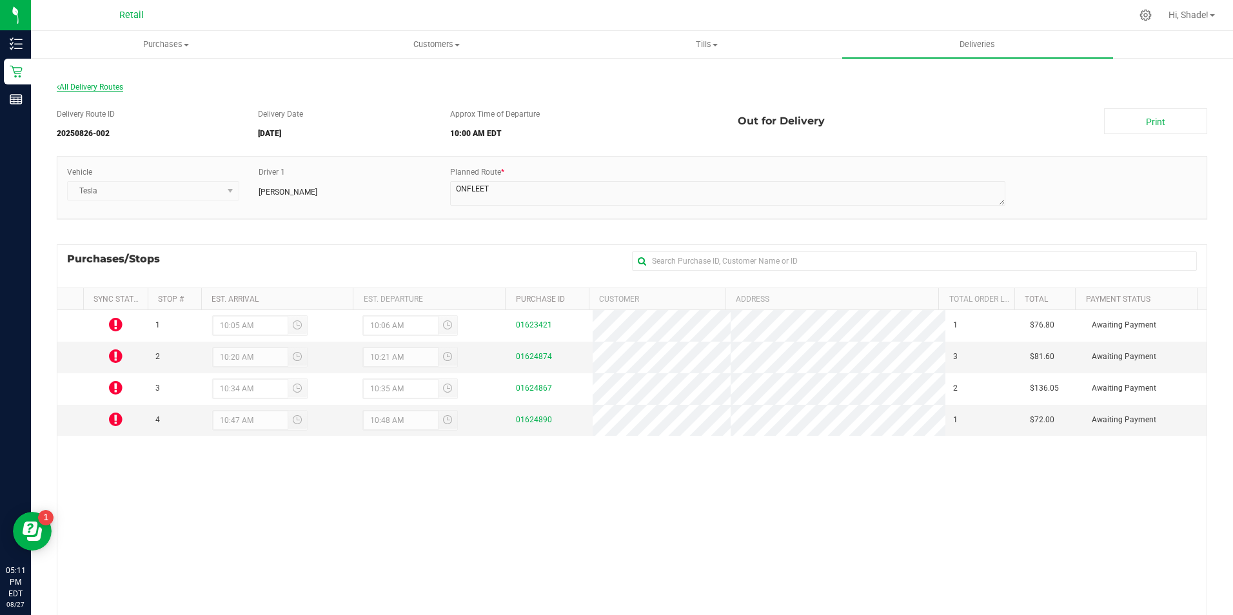
click at [106, 85] on span "All Delivery Routes" at bounding box center [90, 87] width 66 height 9
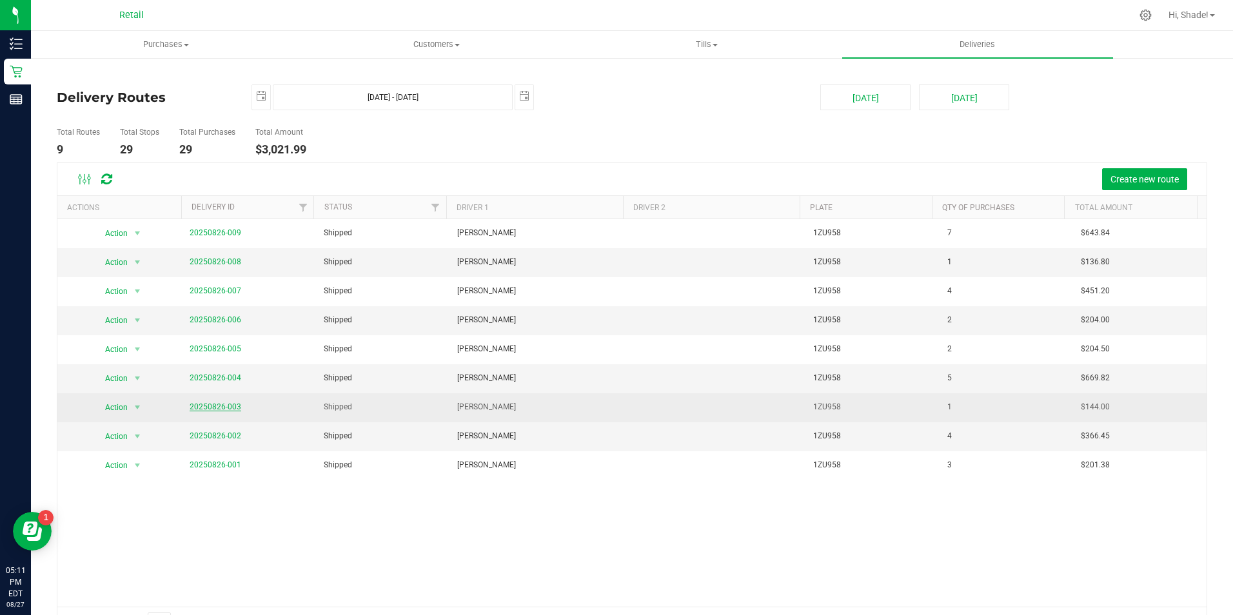
click at [229, 404] on link "20250826-003" at bounding box center [216, 406] width 52 height 9
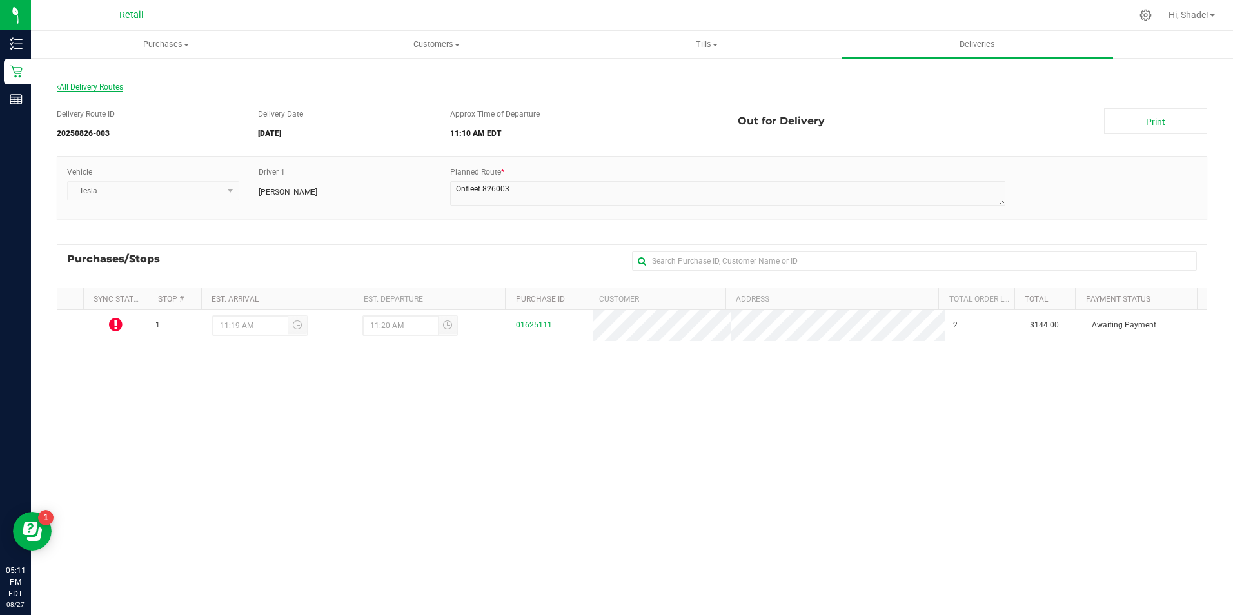
click at [99, 92] on div "All Delivery Routes" at bounding box center [632, 89] width 1151 height 17
click at [98, 84] on span "All Delivery Routes" at bounding box center [90, 87] width 66 height 9
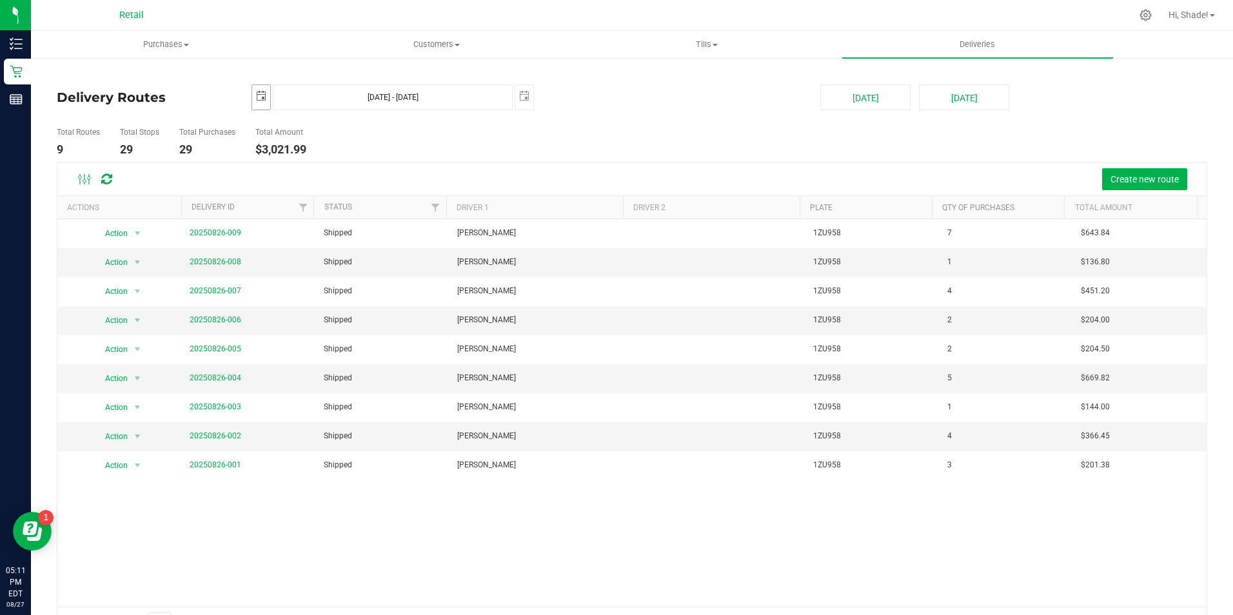
click at [266, 100] on span "select" at bounding box center [261, 96] width 18 height 23
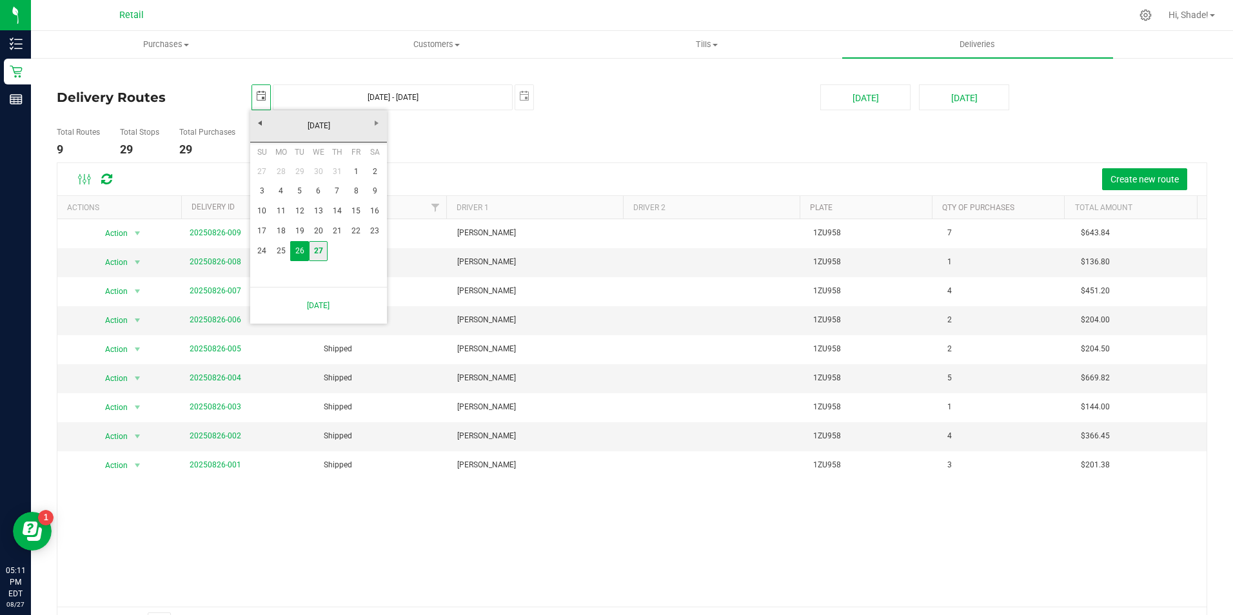
drag, startPoint x: 319, startPoint y: 252, endPoint x: 375, endPoint y: 224, distance: 62.3
click at [319, 252] on link "27" at bounding box center [318, 251] width 19 height 20
type input "[DATE]"
type input "[DATE] - [DATE]"
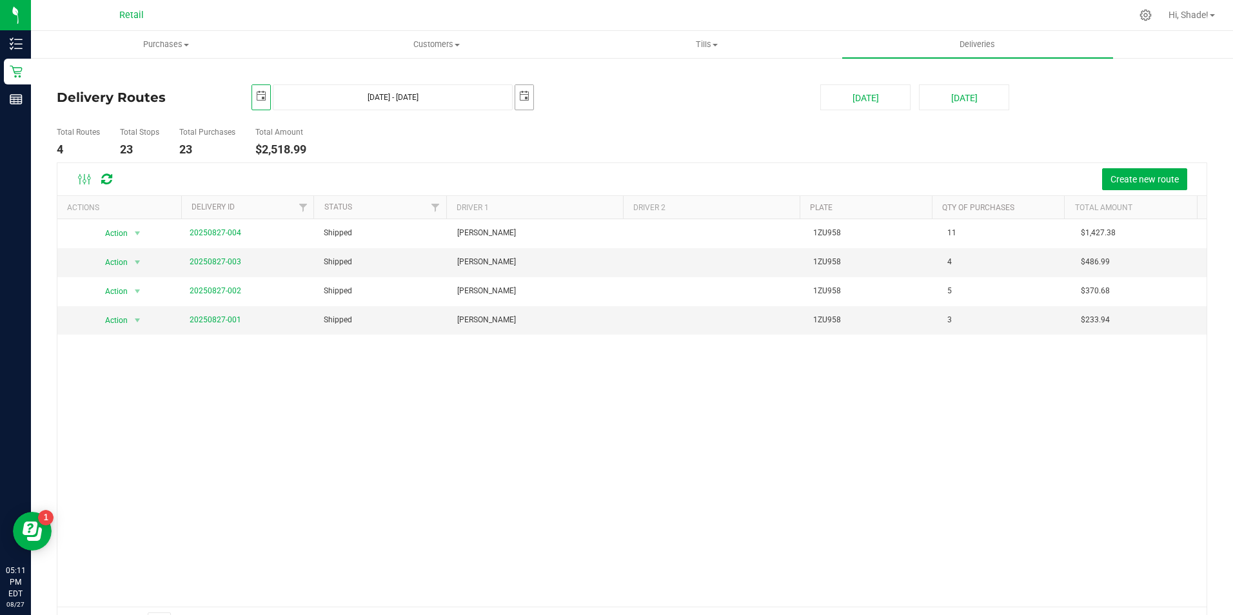
click at [528, 86] on span "select" at bounding box center [524, 96] width 18 height 23
click at [582, 251] on link "27" at bounding box center [581, 247] width 19 height 20
click at [199, 314] on span "20250827-001" at bounding box center [216, 320] width 52 height 12
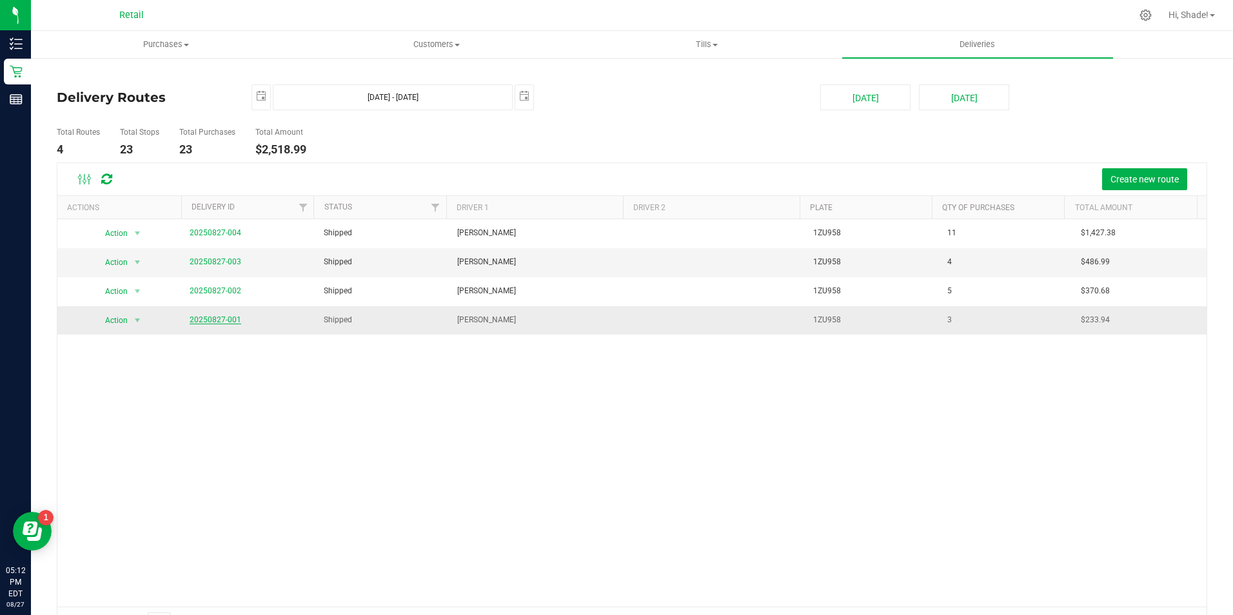
click at [200, 323] on link "20250827-001" at bounding box center [216, 319] width 52 height 9
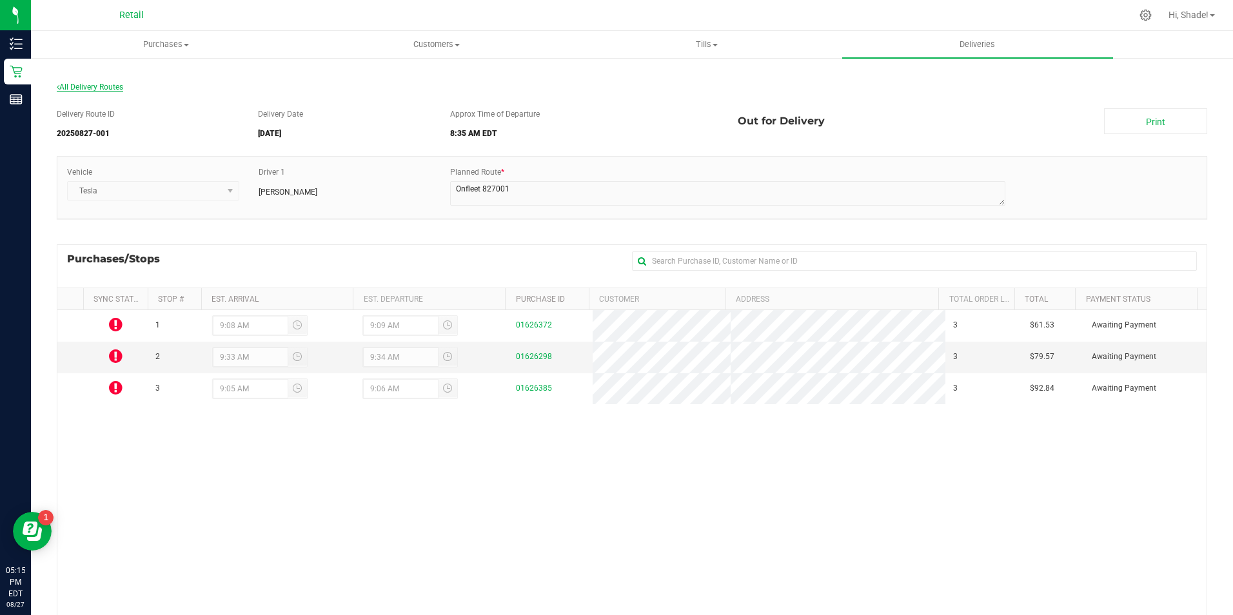
click at [108, 86] on span "All Delivery Routes" at bounding box center [90, 87] width 66 height 9
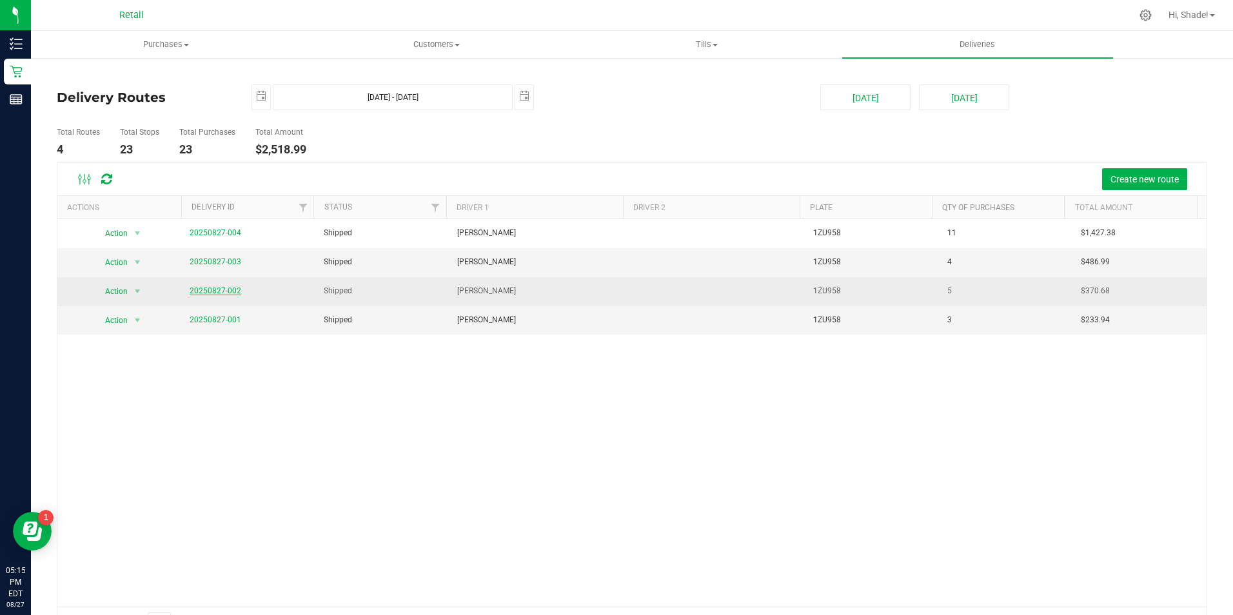
click at [211, 288] on link "20250827-002" at bounding box center [216, 290] width 52 height 9
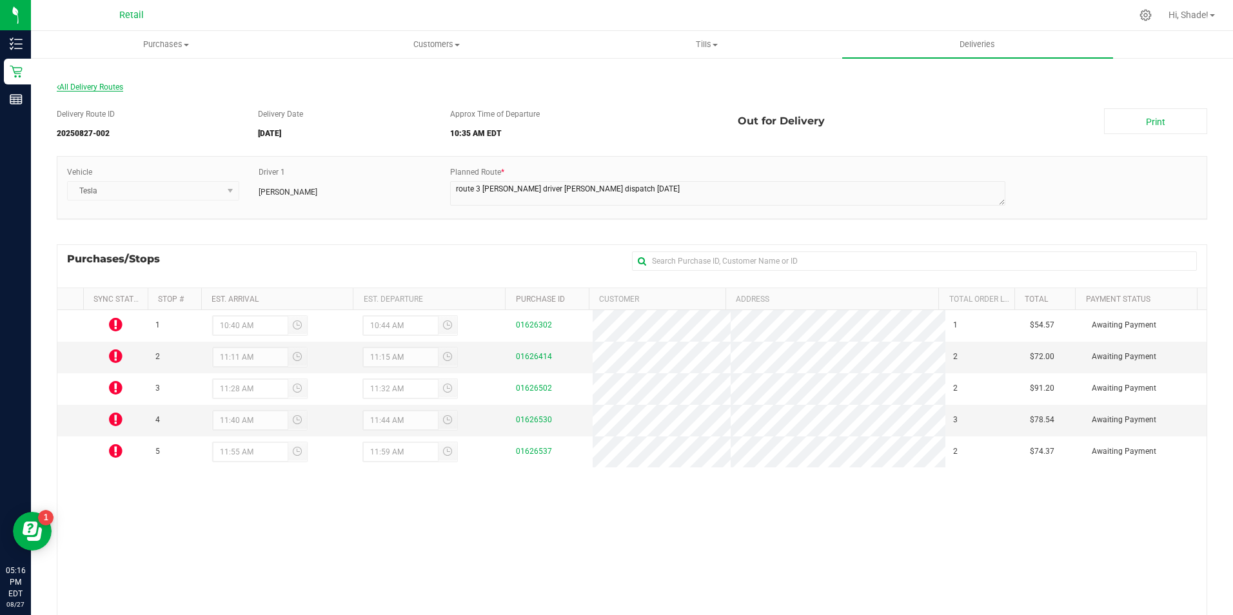
click at [108, 83] on span "All Delivery Routes" at bounding box center [90, 87] width 66 height 9
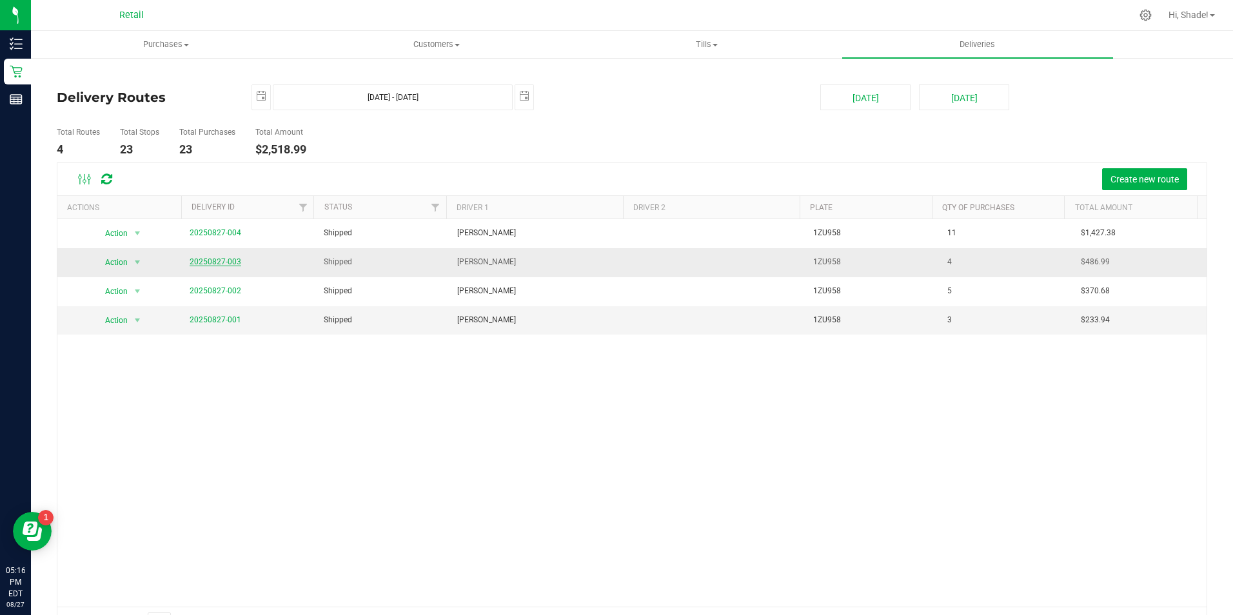
click at [223, 262] on link "20250827-003" at bounding box center [216, 261] width 52 height 9
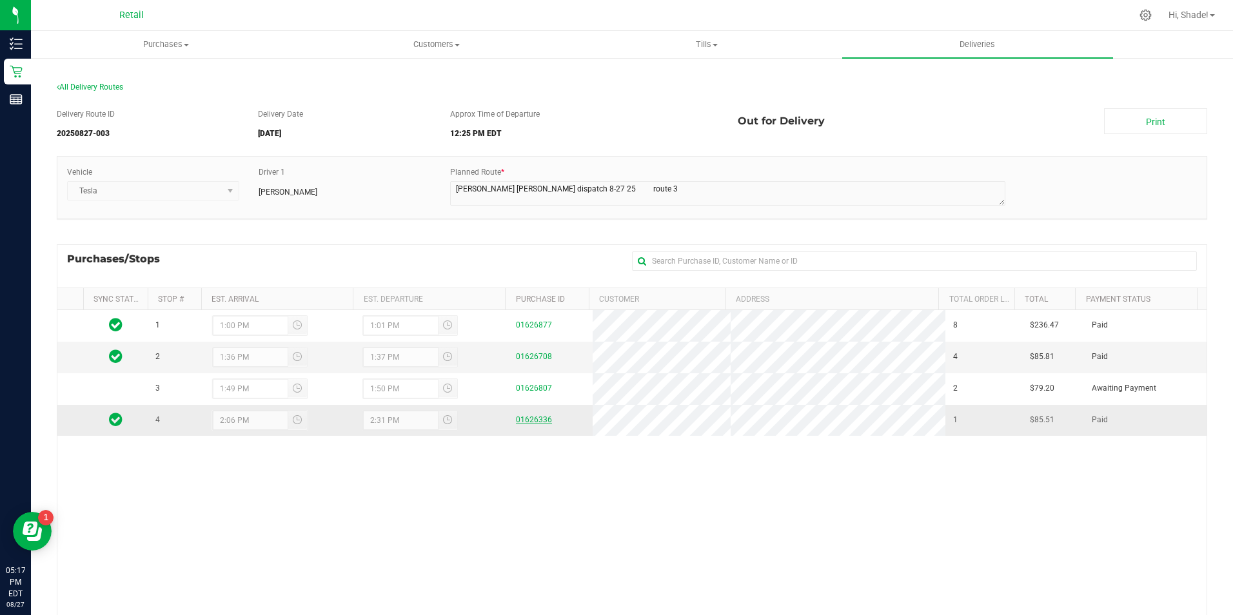
click at [526, 422] on link "01626336" at bounding box center [534, 419] width 36 height 9
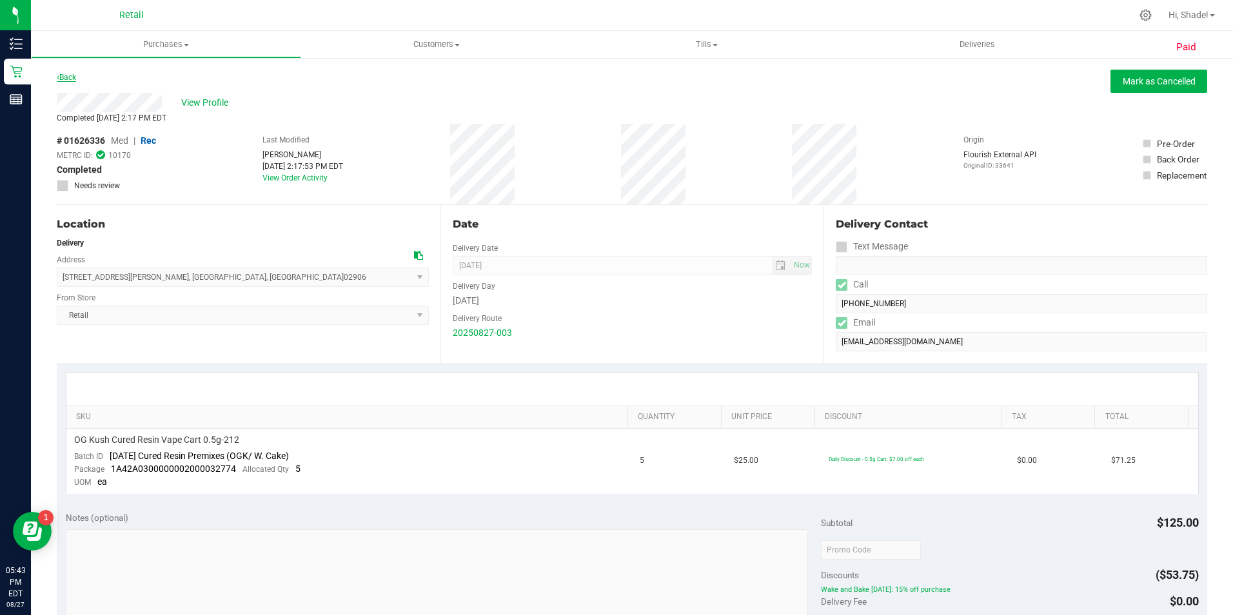
click at [72, 79] on link "Back" at bounding box center [66, 77] width 19 height 9
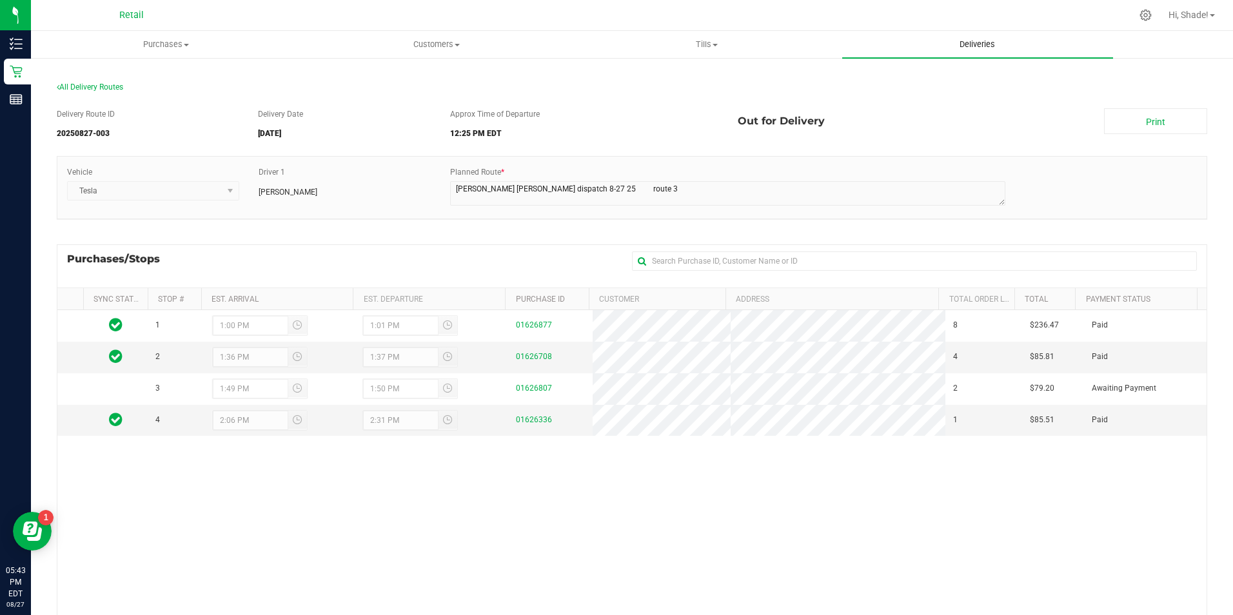
click at [593, 35] on uib-tab-heading "Deliveries" at bounding box center [977, 44] width 270 height 27
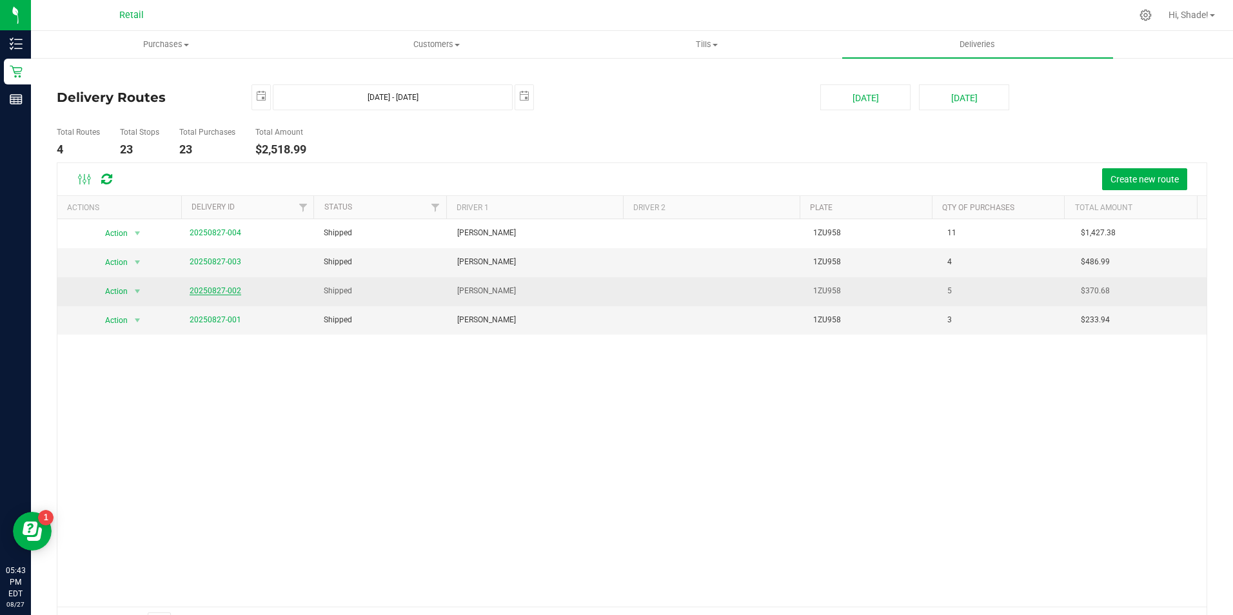
click at [199, 292] on link "20250827-002" at bounding box center [216, 290] width 52 height 9
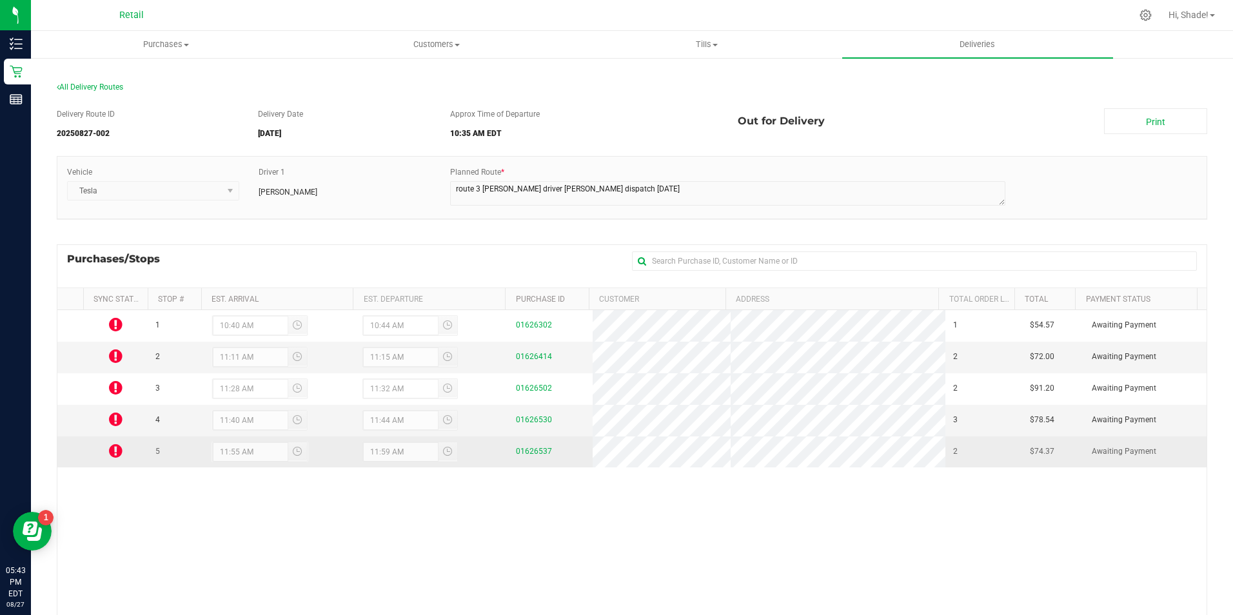
click at [527, 459] on td "01626537" at bounding box center [550, 452] width 84 height 31
click at [531, 449] on link "01626537" at bounding box center [534, 451] width 36 height 9
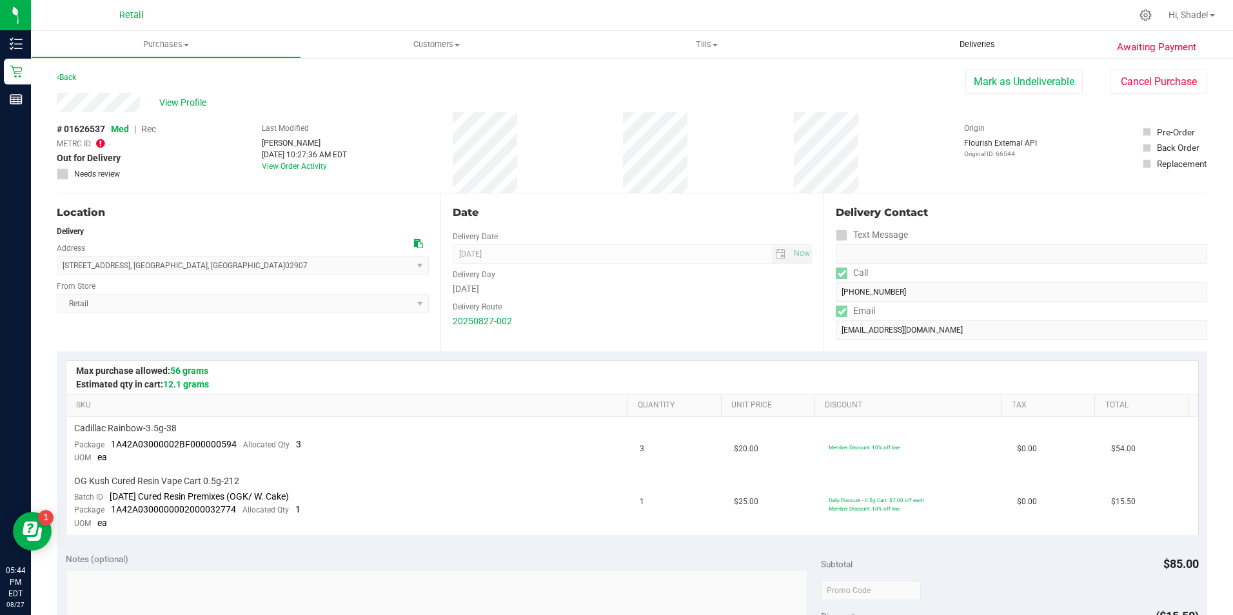
click at [593, 47] on span "Deliveries" at bounding box center [977, 45] width 70 height 12
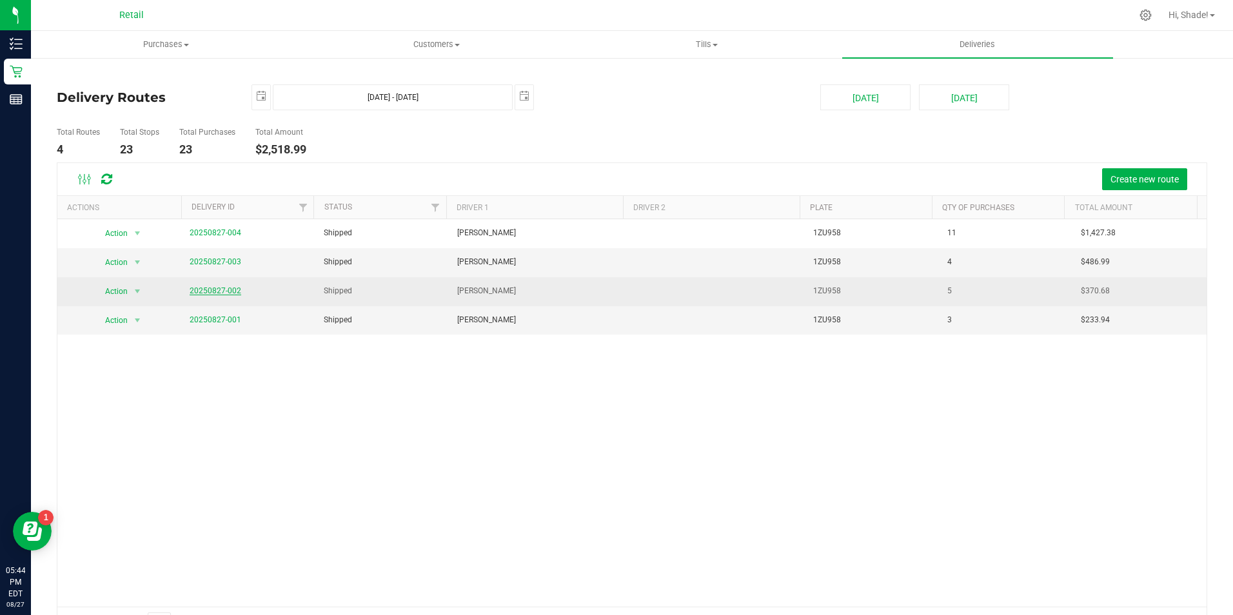
click at [220, 290] on link "20250827-002" at bounding box center [216, 290] width 52 height 9
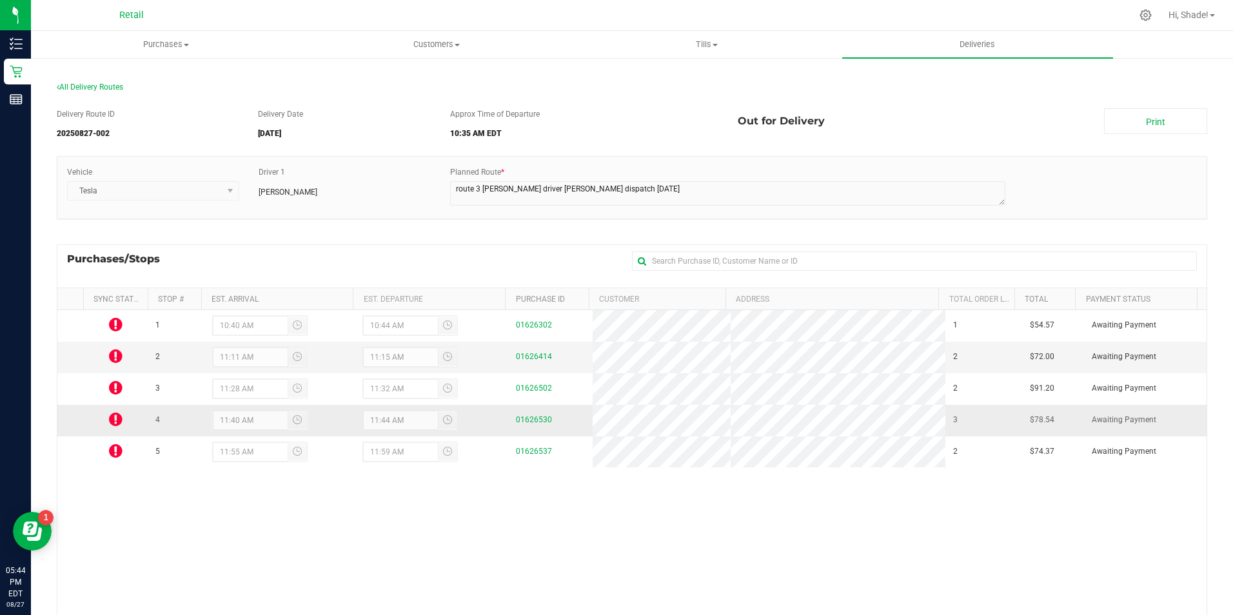
click at [535, 426] on div "01626530" at bounding box center [550, 420] width 69 height 12
click at [534, 424] on link "01626530" at bounding box center [534, 419] width 36 height 9
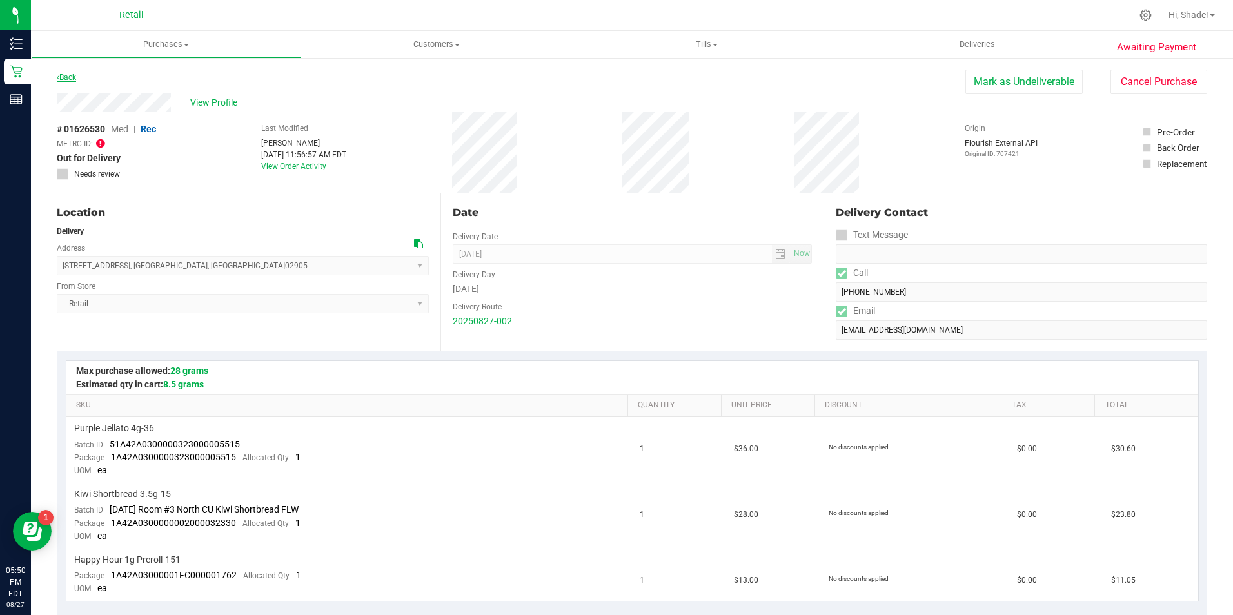
click at [73, 75] on link "Back" at bounding box center [66, 77] width 19 height 9
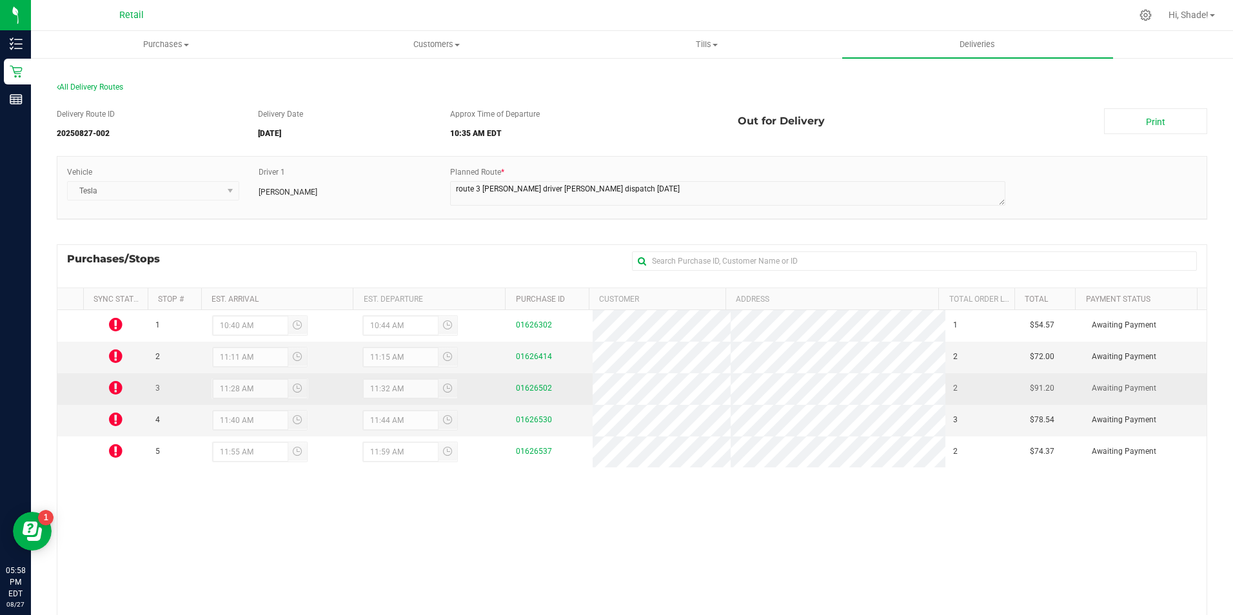
click at [537, 383] on div "01626502" at bounding box center [550, 388] width 69 height 12
click at [531, 387] on link "01626502" at bounding box center [534, 388] width 36 height 9
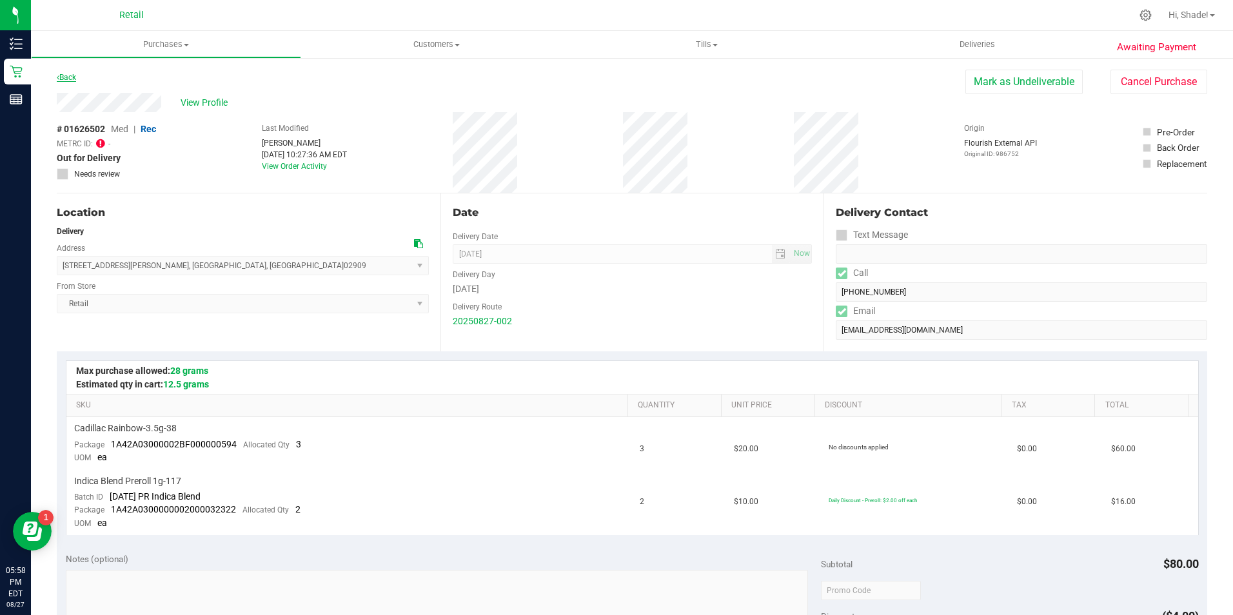
click at [66, 77] on link "Back" at bounding box center [66, 77] width 19 height 9
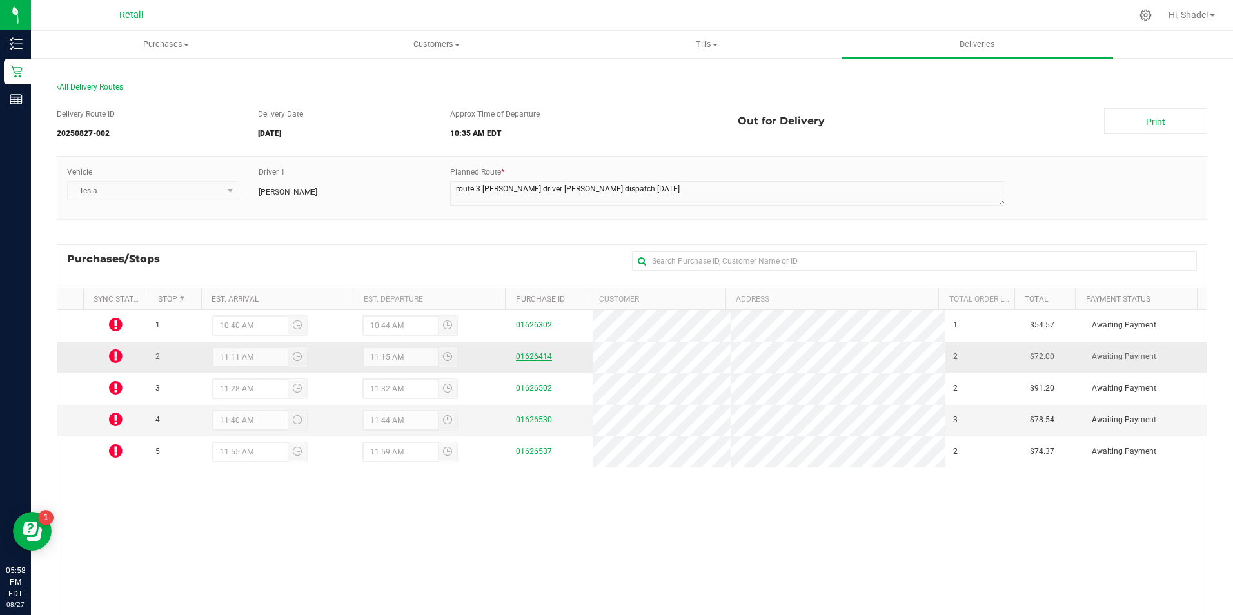
click at [519, 356] on link "01626414" at bounding box center [534, 356] width 36 height 9
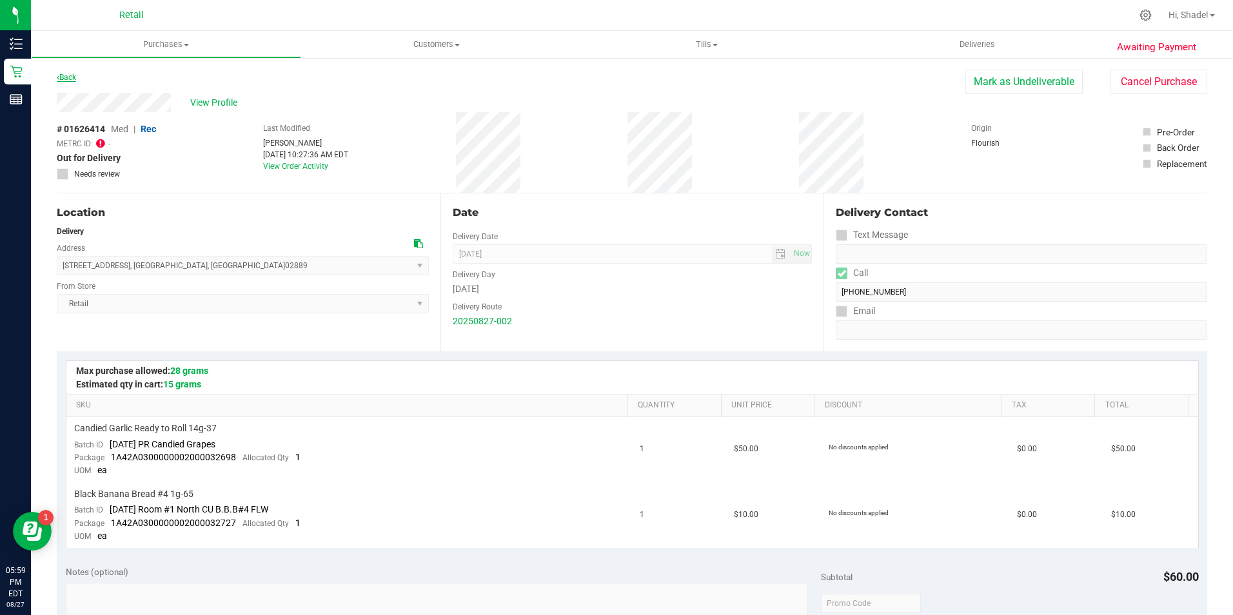
click at [59, 77] on icon at bounding box center [58, 78] width 3 height 8
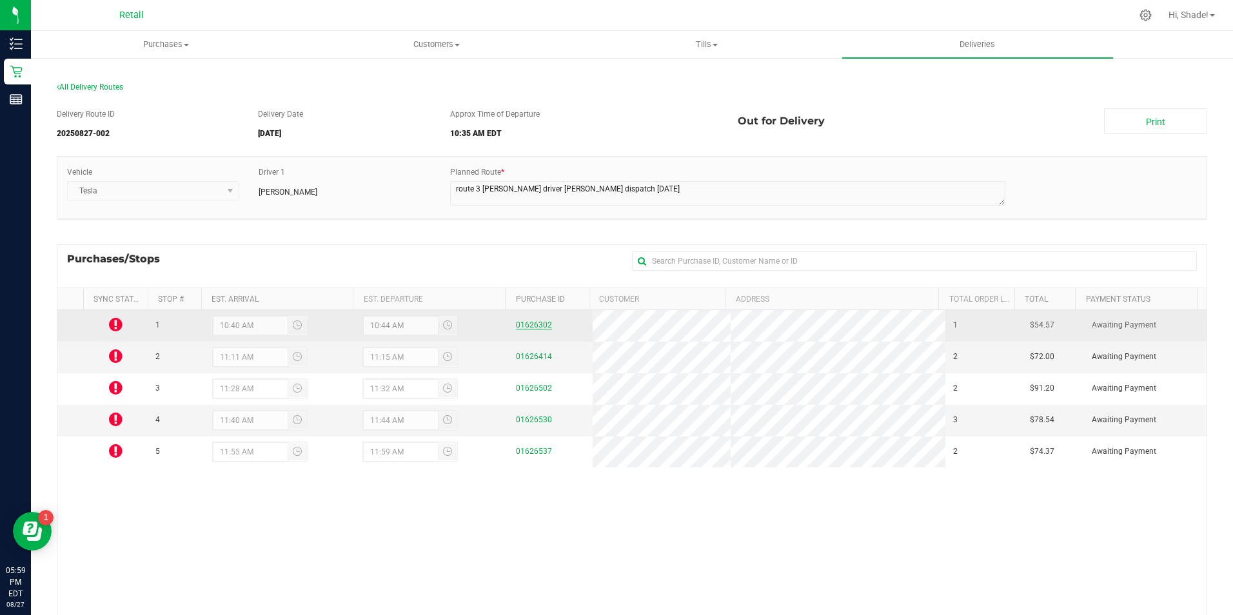
click at [533, 321] on link "01626302" at bounding box center [534, 325] width 36 height 9
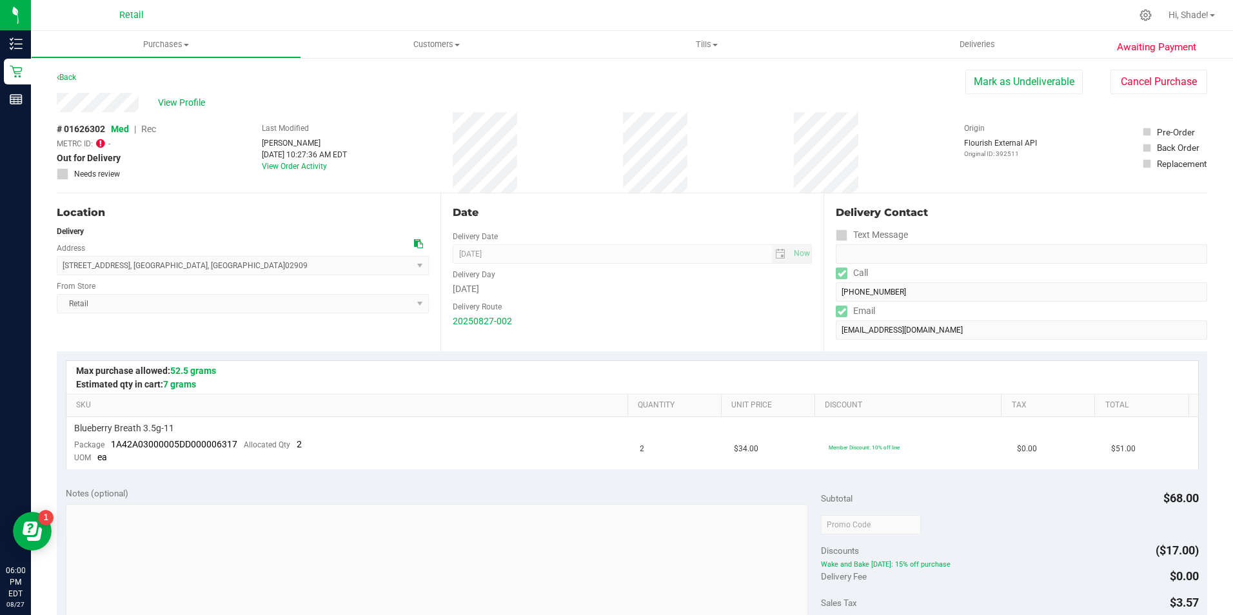
click at [79, 84] on div "Back [PERSON_NAME] as Undeliverable Cancel Purchase" at bounding box center [632, 81] width 1151 height 23
click at [69, 81] on link "Back" at bounding box center [66, 77] width 19 height 9
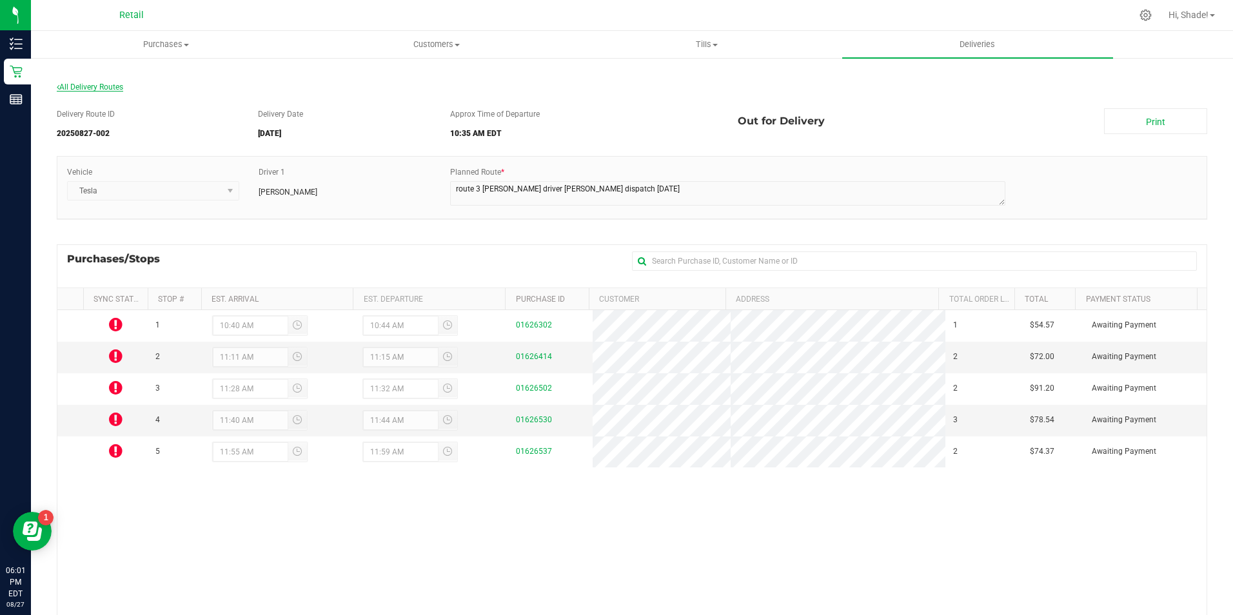
click at [96, 91] on span "All Delivery Routes" at bounding box center [90, 87] width 66 height 9
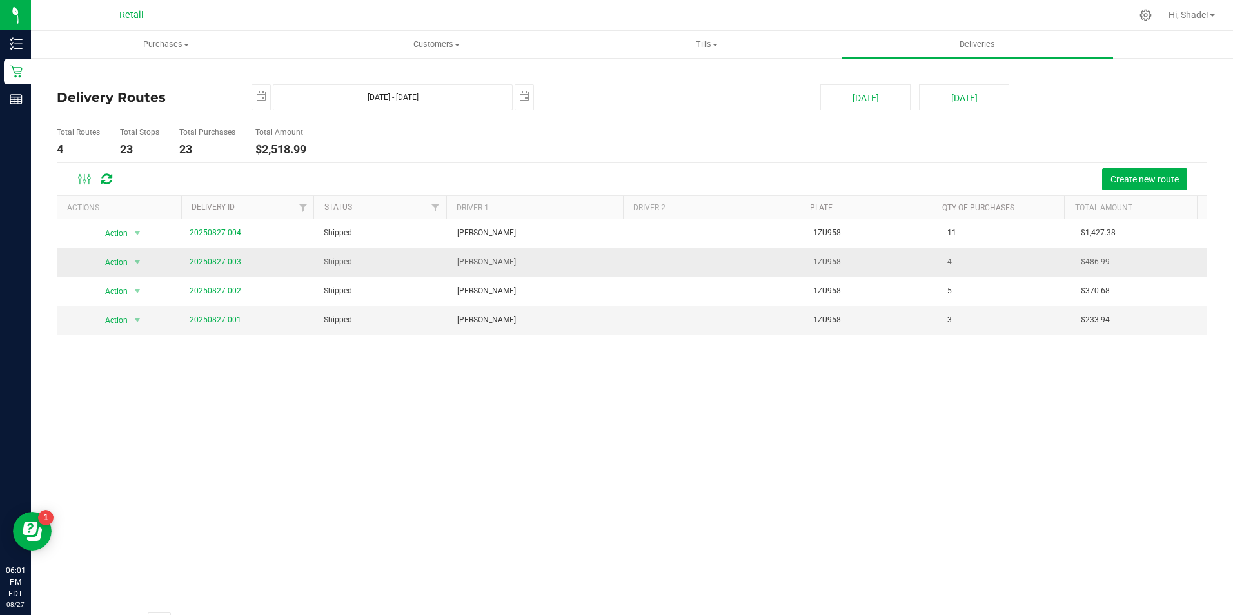
click at [208, 261] on link "20250827-003" at bounding box center [216, 261] width 52 height 9
